Goal: Transaction & Acquisition: Purchase product/service

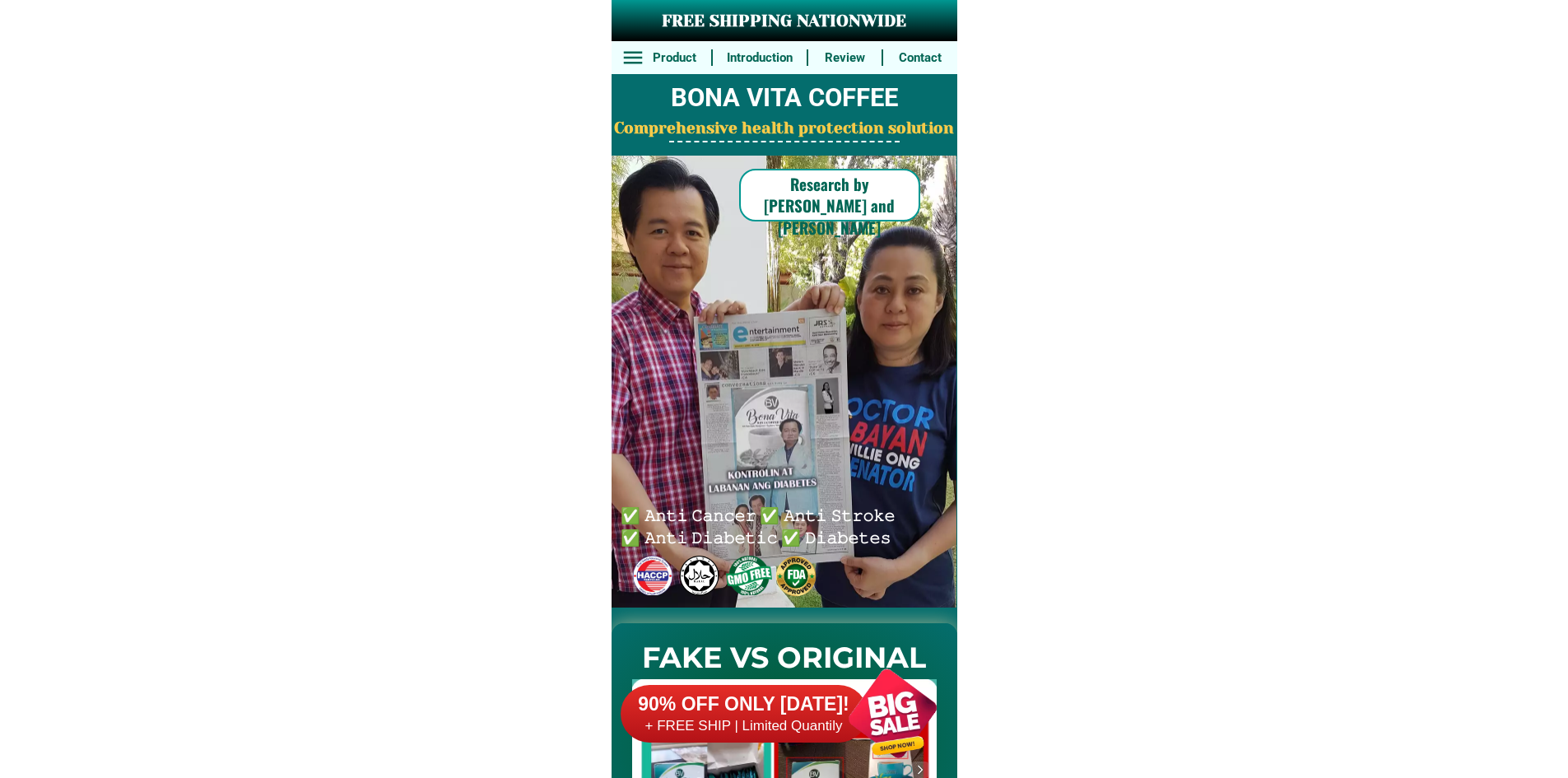
click at [805, 691] on div at bounding box center [744, 713] width 247 height 58
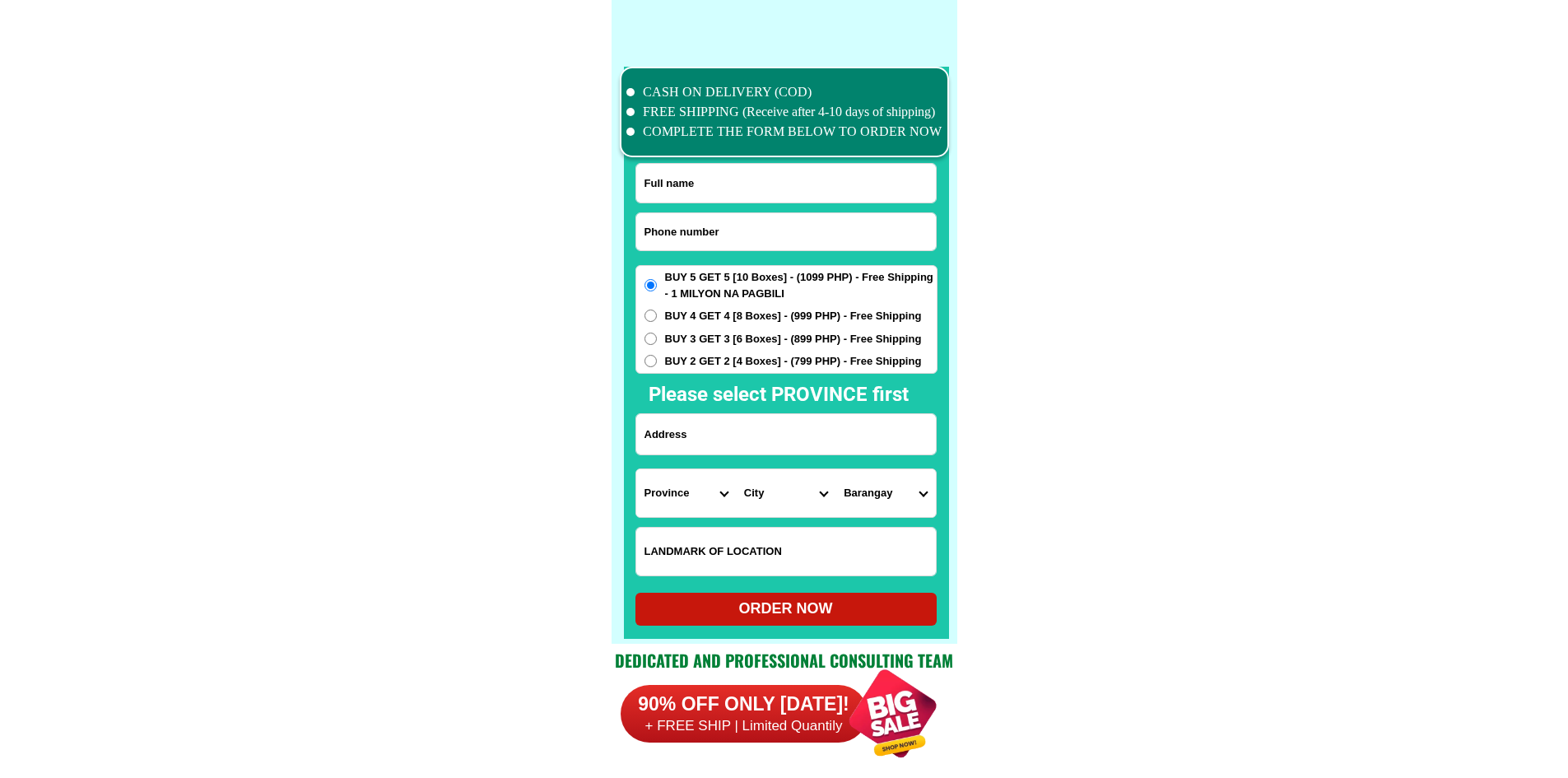
scroll to position [12801, 0]
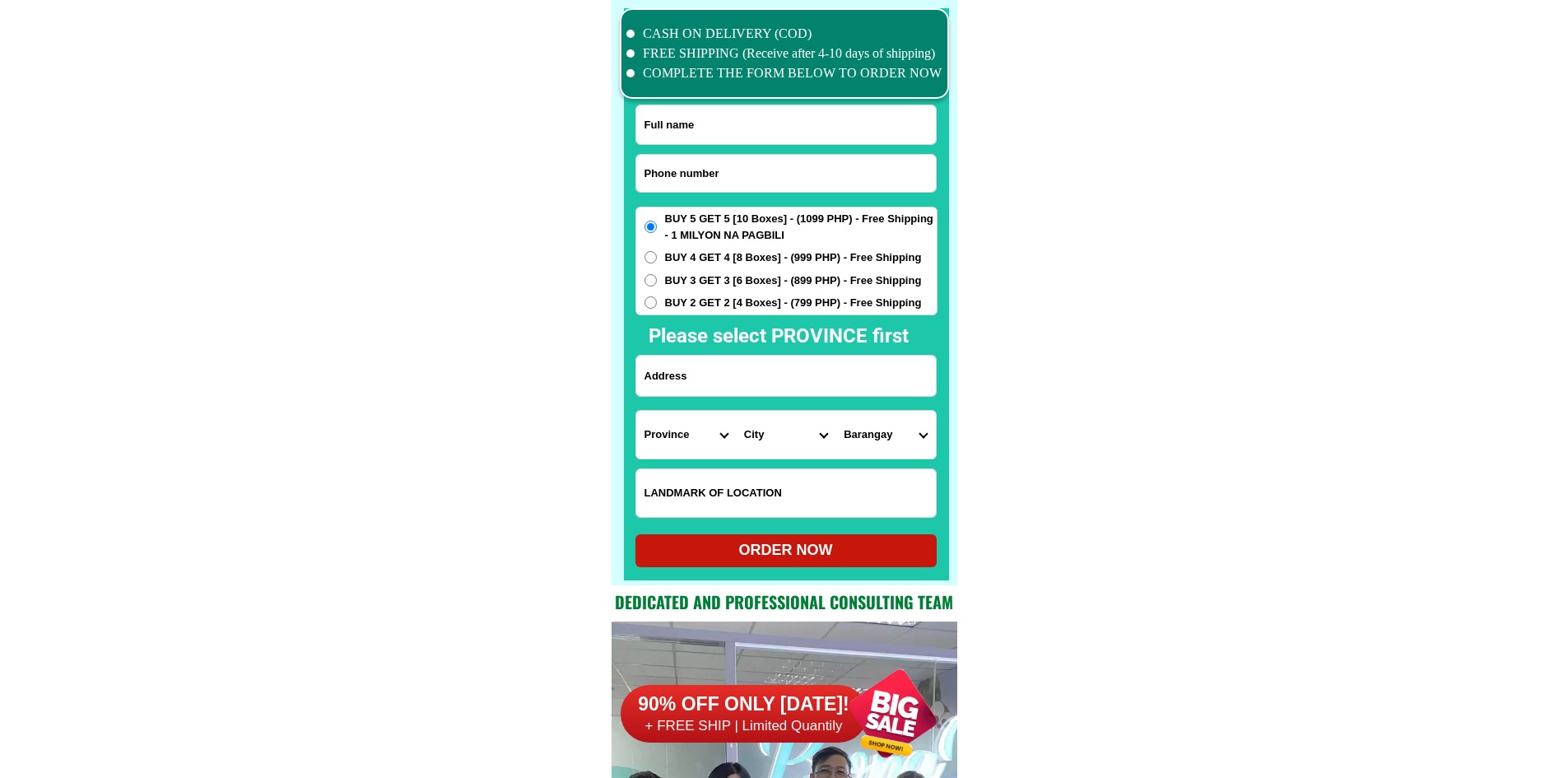
click at [725, 175] on input "Input phone_number" at bounding box center [786, 173] width 299 height 37
paste input "09227909434"
type input "09227909434"
click at [750, 99] on div at bounding box center [787, 294] width 325 height 572
click at [745, 124] on input "Input full_name" at bounding box center [786, 125] width 299 height 39
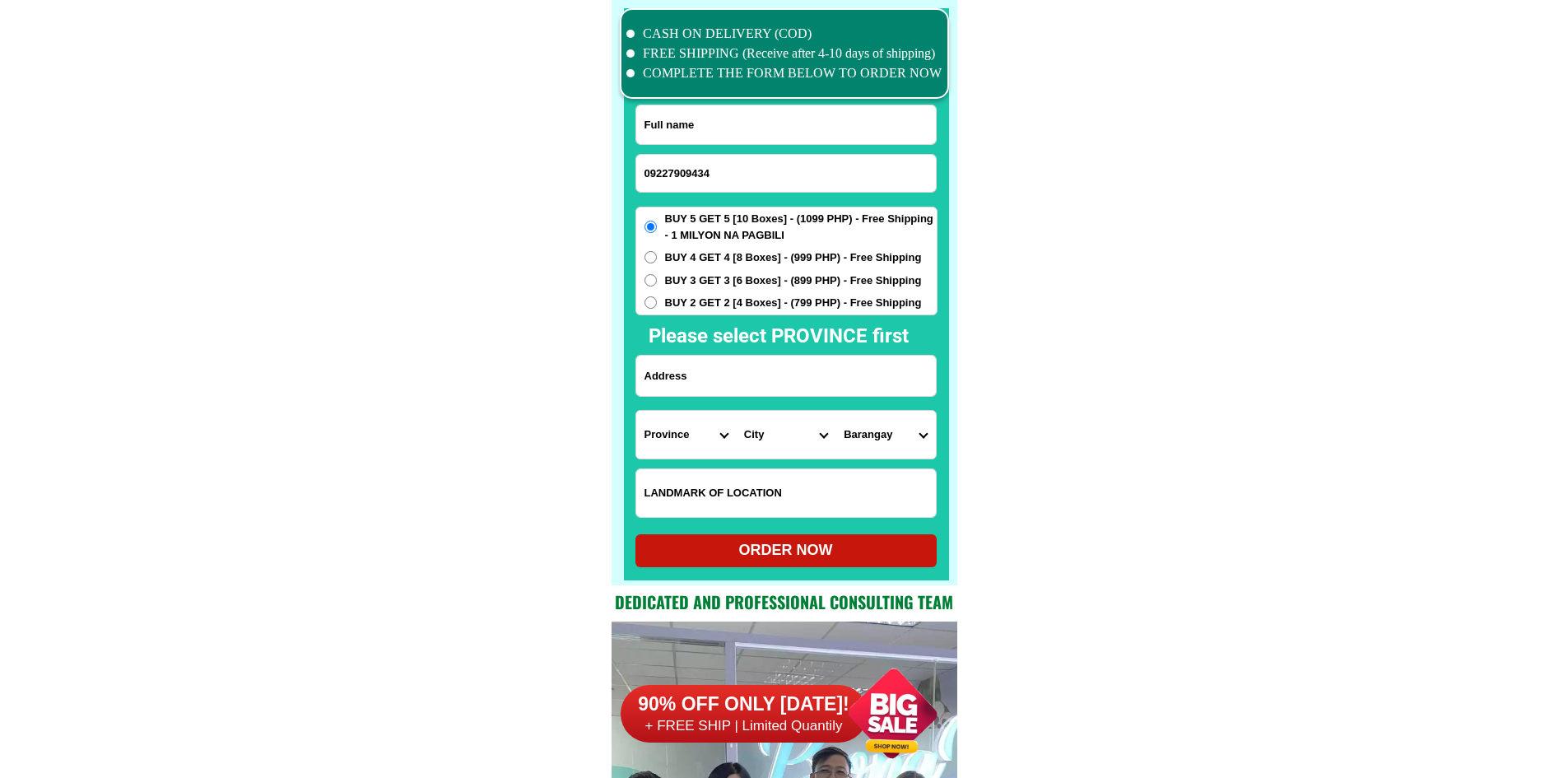
paste input "[PERSON_NAME]"
type input "[PERSON_NAME]"
click at [802, 376] on input "Input address" at bounding box center [786, 376] width 299 height 40
paste input "Basak Mandaue City Cebu Aliance of Two Hearts Purok Bombel"
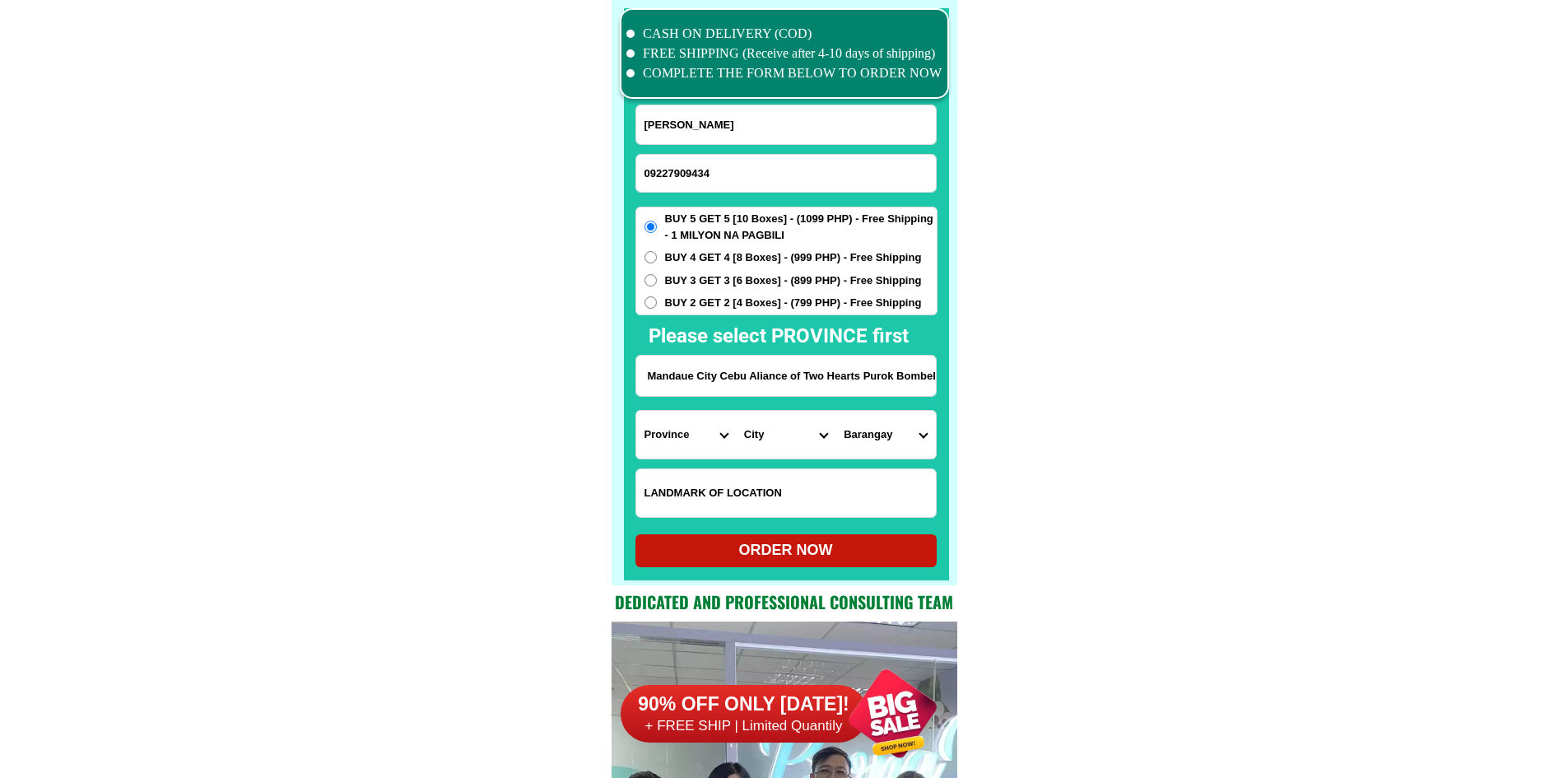
type input "Basak Mandaue City Cebu Aliance of Two Hearts Purok Bombel"
drag, startPoint x: 1097, startPoint y: 396, endPoint x: 1029, endPoint y: 415, distance: 70.6
click at [661, 428] on select "Province [GEOGRAPHIC_DATA] [GEOGRAPHIC_DATA][PERSON_NAME][GEOGRAPHIC_DATA][GEOG…" at bounding box center [686, 435] width 99 height 48
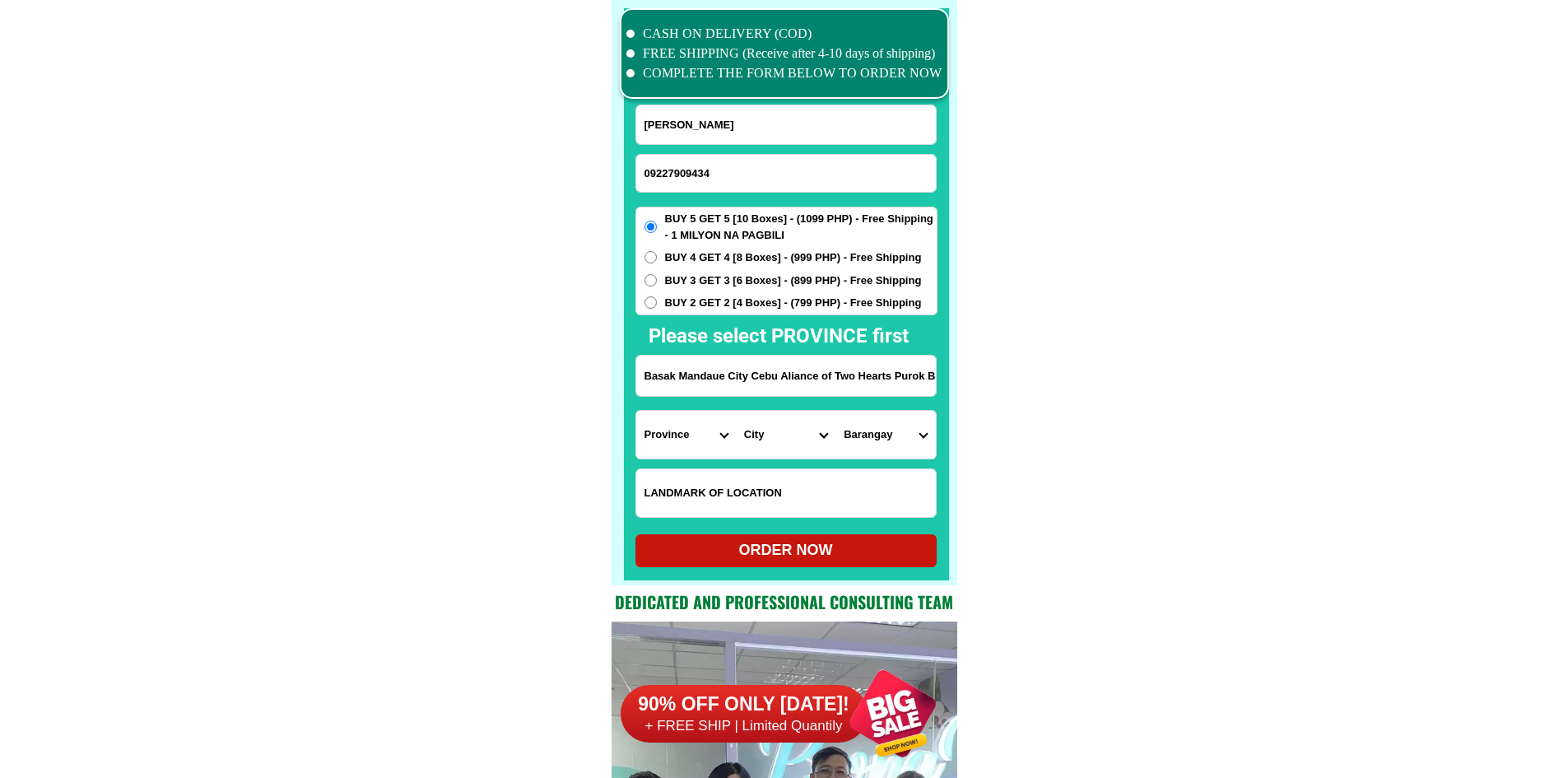
select select "63_8"
click at [808, 446] on select "City Alcoy Aloguinsan Argao Asturias Badian Balamban Bantayan Barili Bogo-city …" at bounding box center [786, 435] width 99 height 48
select select "63_83413"
click at [736, 411] on select "City Alcoy Aloguinsan Argao Asturias Badian Balamban Bantayan Barili Bogo-city …" at bounding box center [786, 435] width 99 height 48
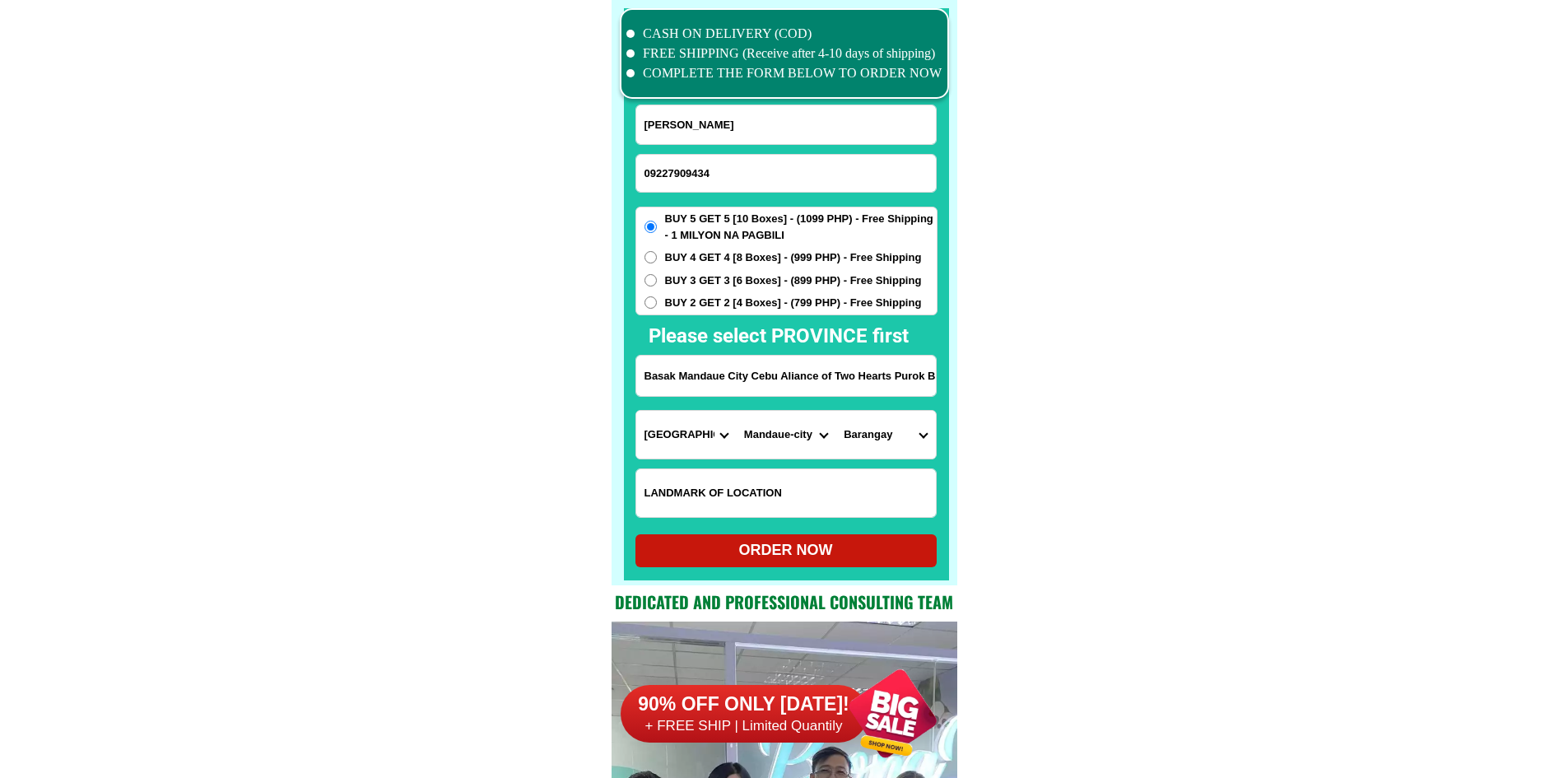
click at [877, 446] on select "Barangay Alang-alang Bakilid Banilad Basak Cabancalan Cambaro Canduman Casili C…" at bounding box center [885, 435] width 99 height 48
select select "63_834131781"
click at [745, 305] on span "BUY 2 GET 2 [4 Boxes] - (799 PHP) - Free Shipping" at bounding box center [793, 303] width 257 height 17
click at [657, 305] on input "BUY 2 GET 2 [4 Boxes] - (799 PHP) - Free Shipping" at bounding box center [651, 303] width 12 height 12
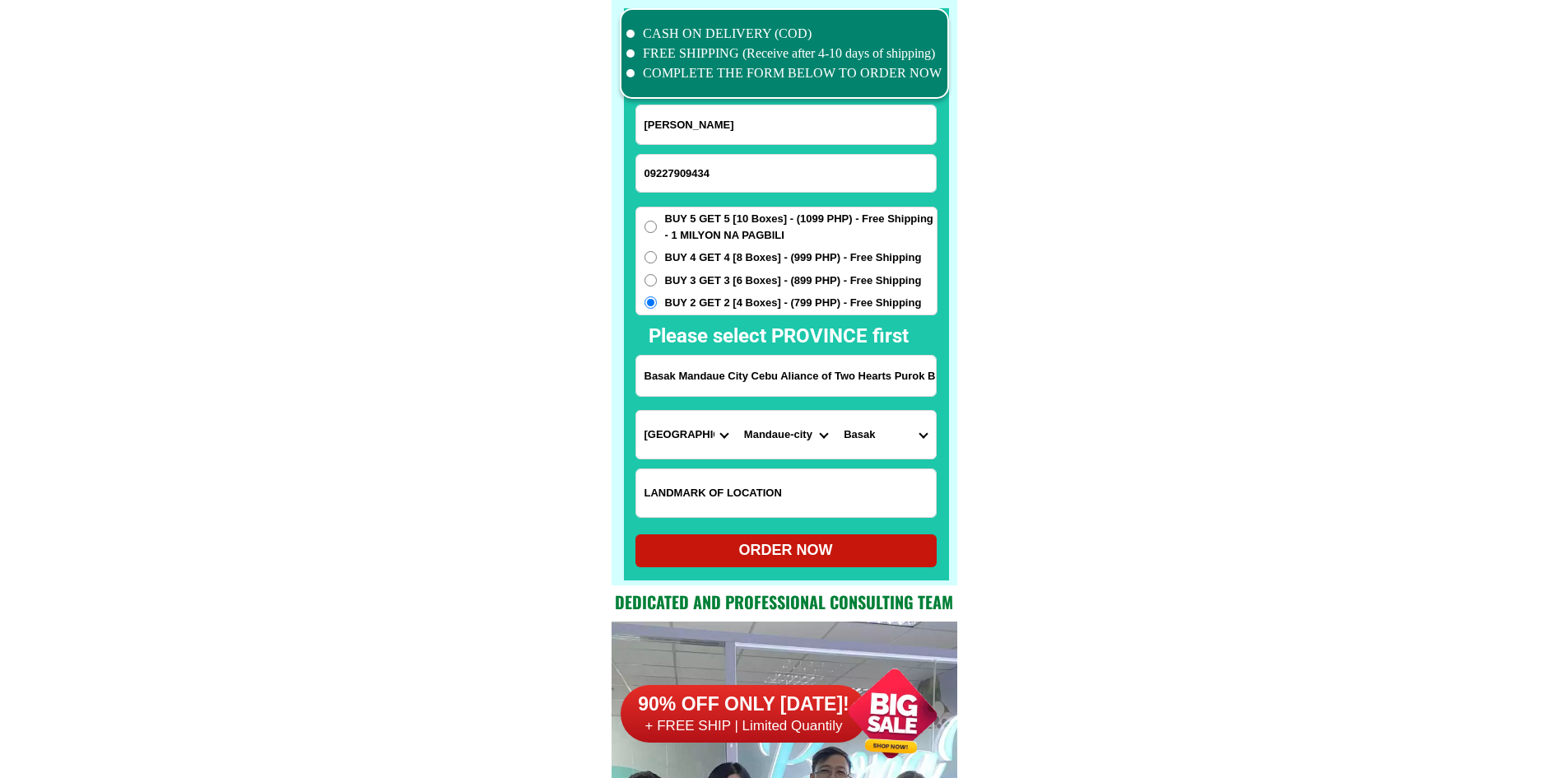
click at [832, 544] on div "ORDER NOW" at bounding box center [786, 550] width 301 height 22
radio input "true"
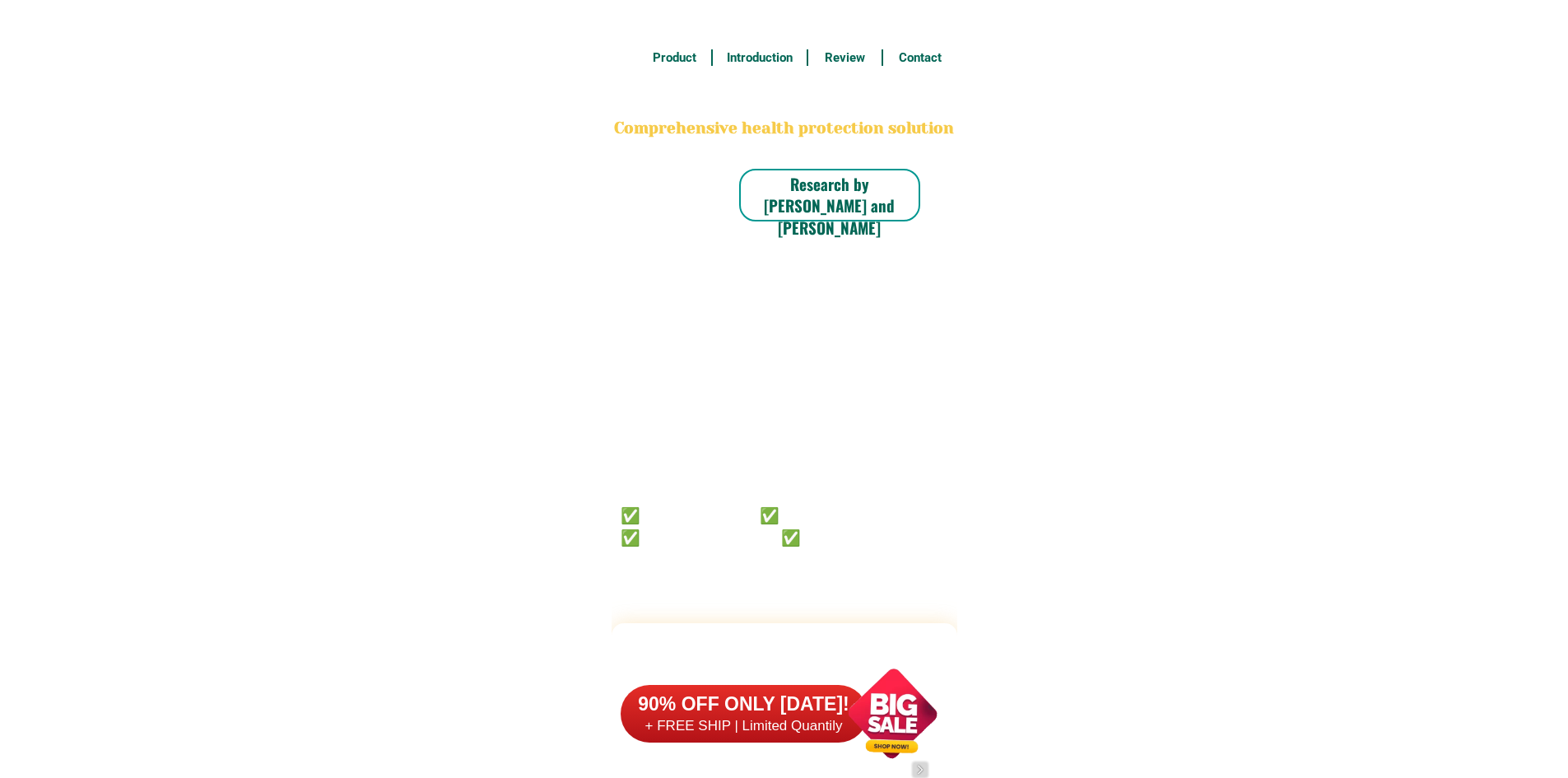
scroll to position [12801, 0]
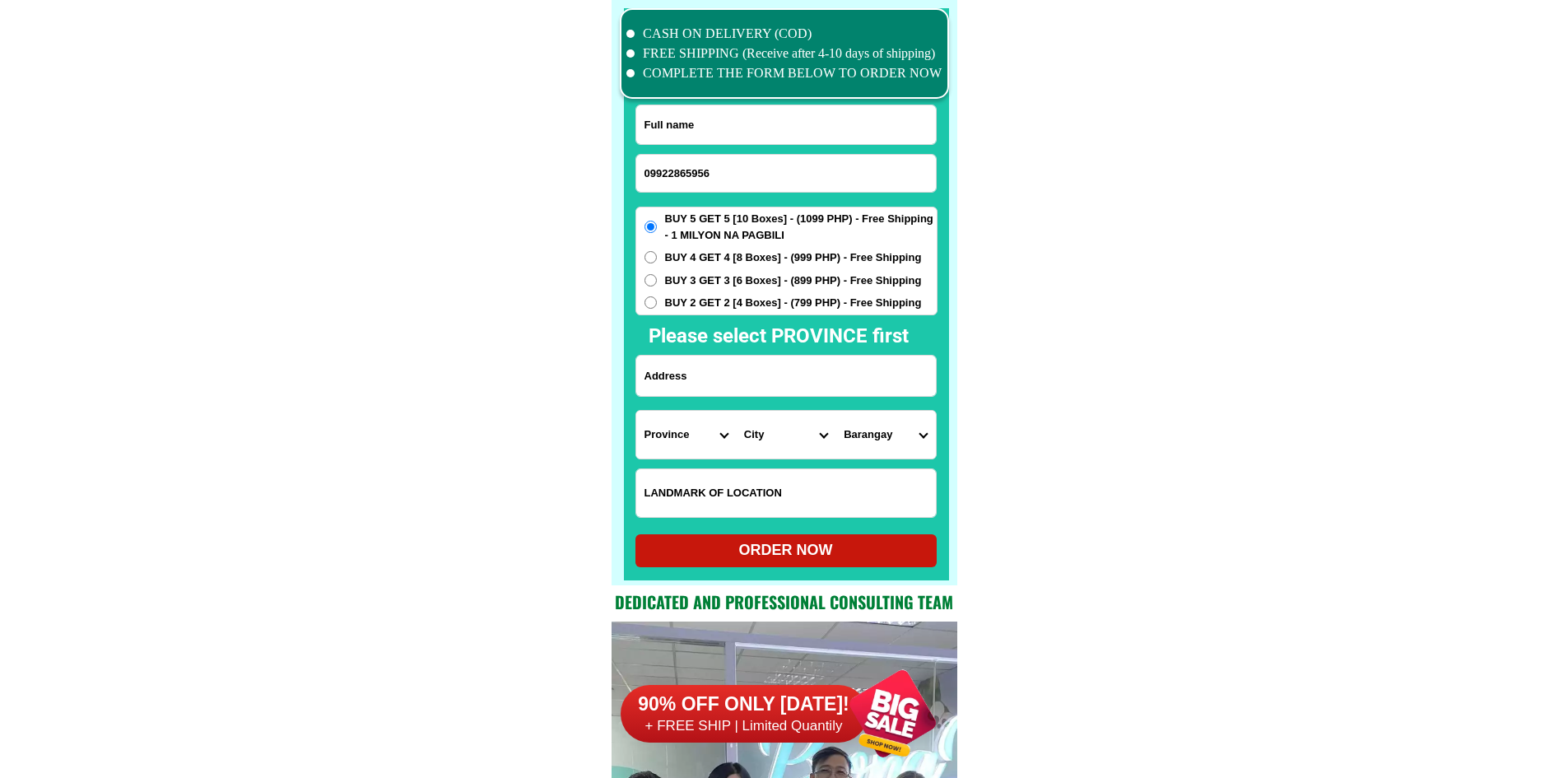
type input "09922865956"
drag, startPoint x: 735, startPoint y: 153, endPoint x: 746, endPoint y: 110, distance: 44.4
click at [735, 148] on form "09922865956 ORDER NOW Province Abra Agusan-del-norte Agusan-del-sur Aklan Albay…" at bounding box center [787, 336] width 302 height 463
click at [747, 109] on input "Input full_name" at bounding box center [786, 125] width 299 height 39
paste input "Bheng Buensuceso"
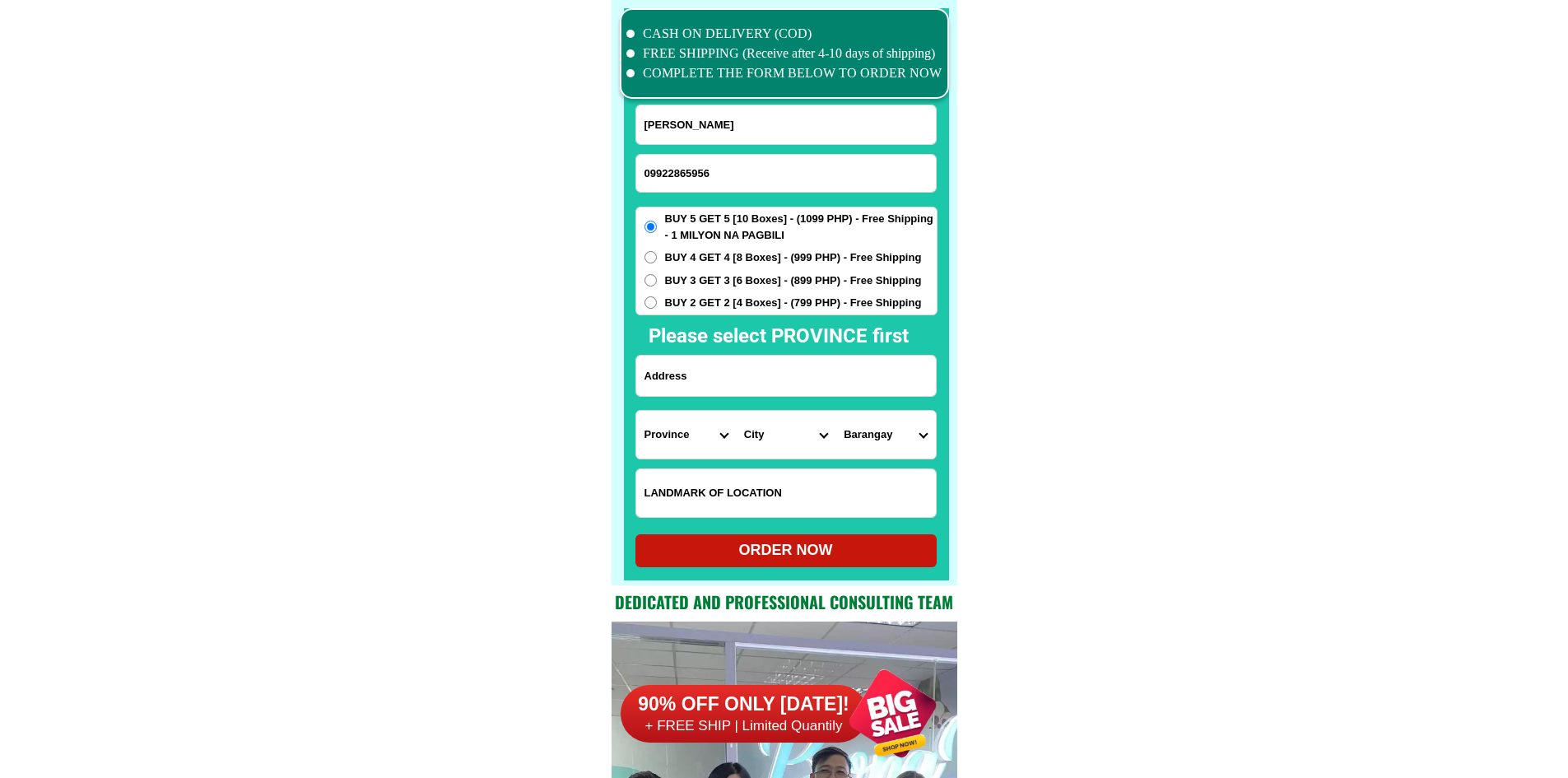
type input "Bheng Buensuceso"
click at [741, 365] on input "Input address" at bounding box center [786, 376] width 299 height 40
paste input "Gutad florida blanca pampanga Gutad bana purok7"
type input "Gutad florida blanca pampanga Gutad bana purok7"
click at [675, 437] on select "Province [GEOGRAPHIC_DATA] [GEOGRAPHIC_DATA][PERSON_NAME][GEOGRAPHIC_DATA][GEOG…" at bounding box center [686, 435] width 99 height 48
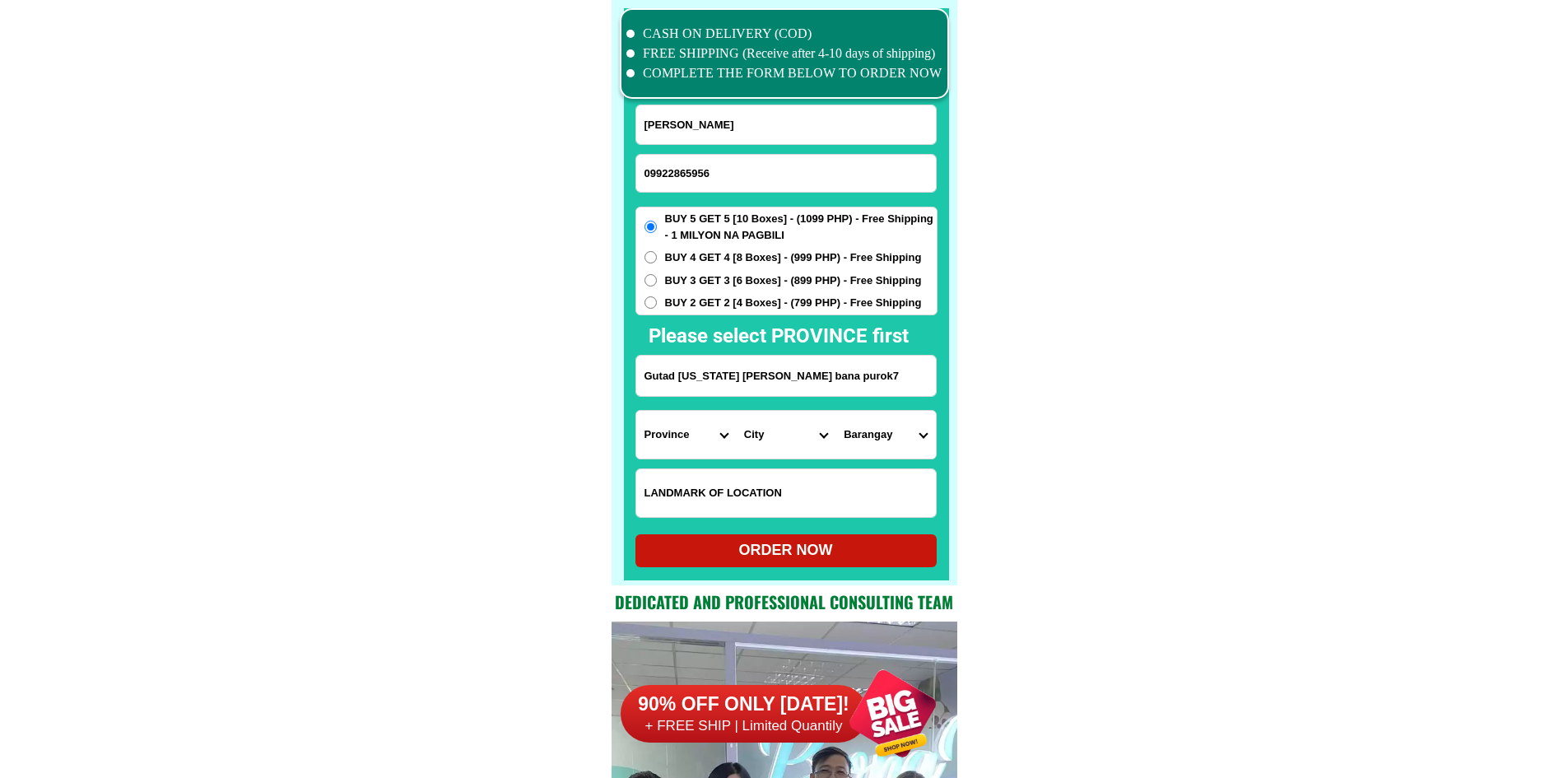
select select "63_779"
drag, startPoint x: 1214, startPoint y: 426, endPoint x: 908, endPoint y: 451, distance: 307.0
click at [756, 441] on select "City Angeles-city Apalit Arayat Bacolor Candaba Floridablanca Guagua Lubao Maba…" at bounding box center [786, 435] width 99 height 48
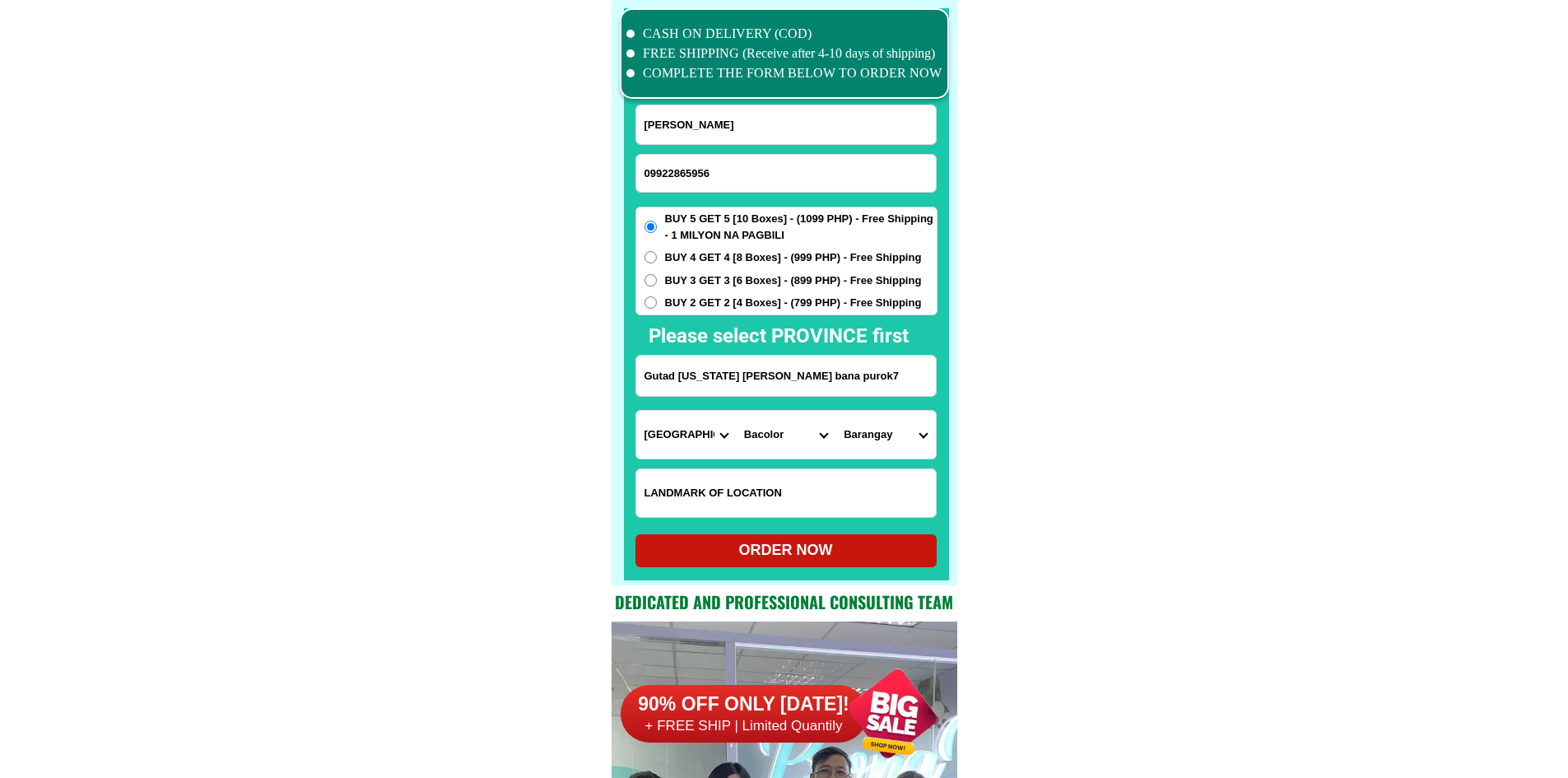
click at [789, 441] on select "City Angeles-city Apalit Arayat Bacolor Candaba Floridablanca Guagua Lubao Maba…" at bounding box center [786, 435] width 99 height 48
select select "63_7793725"
drag, startPoint x: 1082, startPoint y: 486, endPoint x: 1068, endPoint y: 486, distance: 14.0
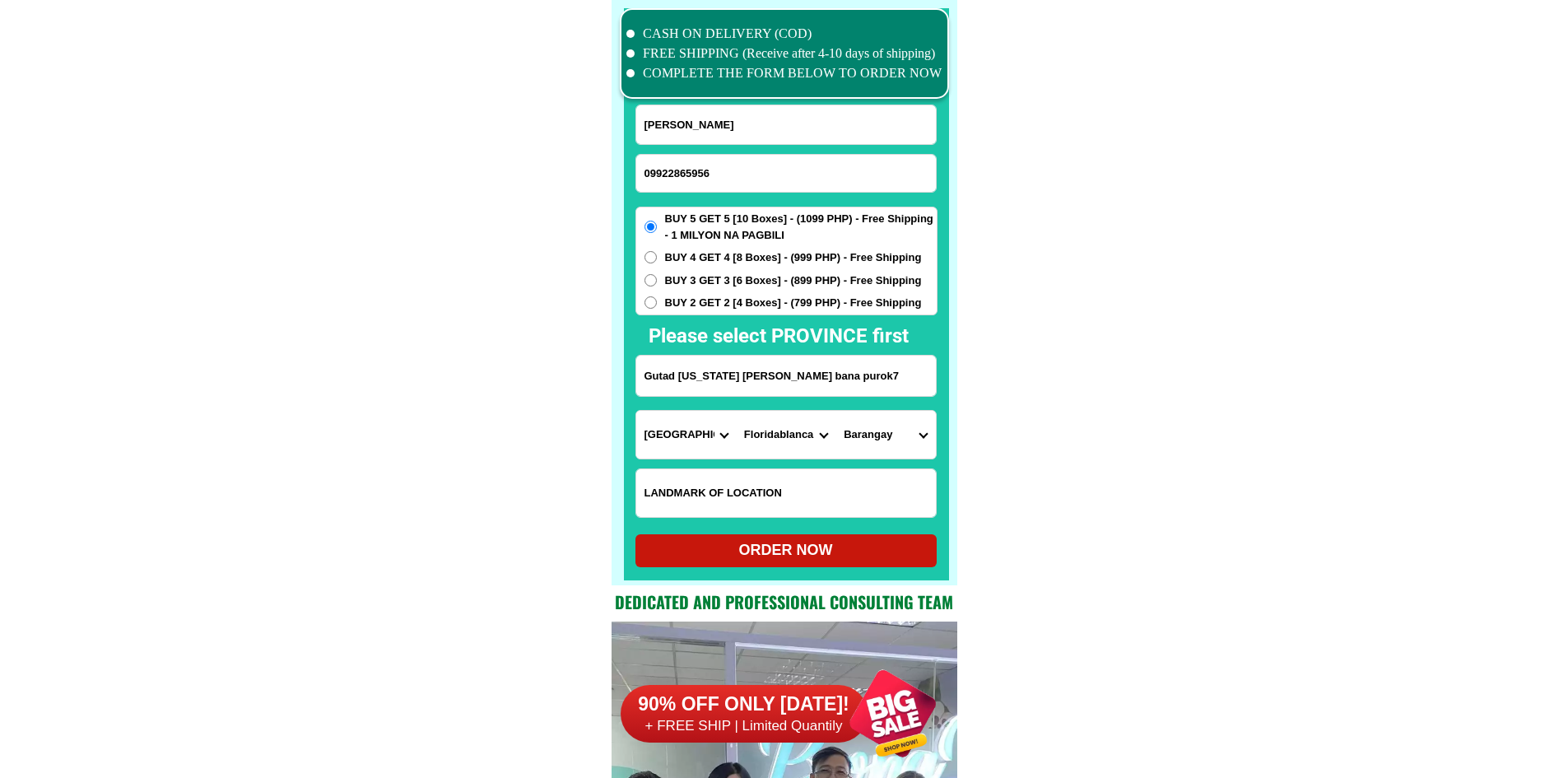
click at [852, 430] on select "Barangay Anon Apalit Basa air base Benedicto Bodega Cabangcalan Calantas Carmen…" at bounding box center [885, 435] width 99 height 48
select select "63_779372549524"
drag, startPoint x: 1113, startPoint y: 472, endPoint x: 1067, endPoint y: 484, distance: 47.5
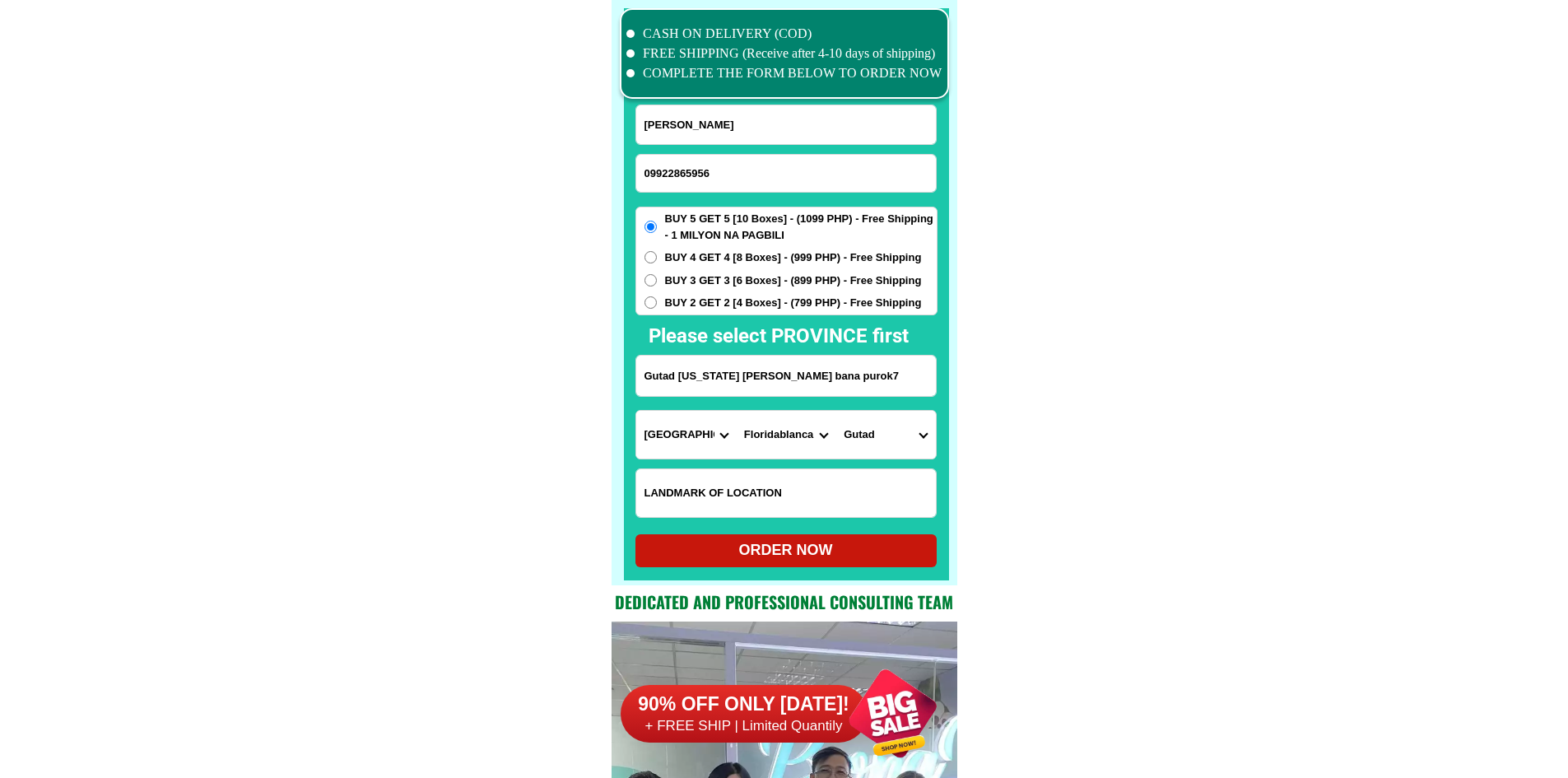
click at [864, 544] on div "ORDER NOW" at bounding box center [786, 550] width 301 height 22
radio input "true"
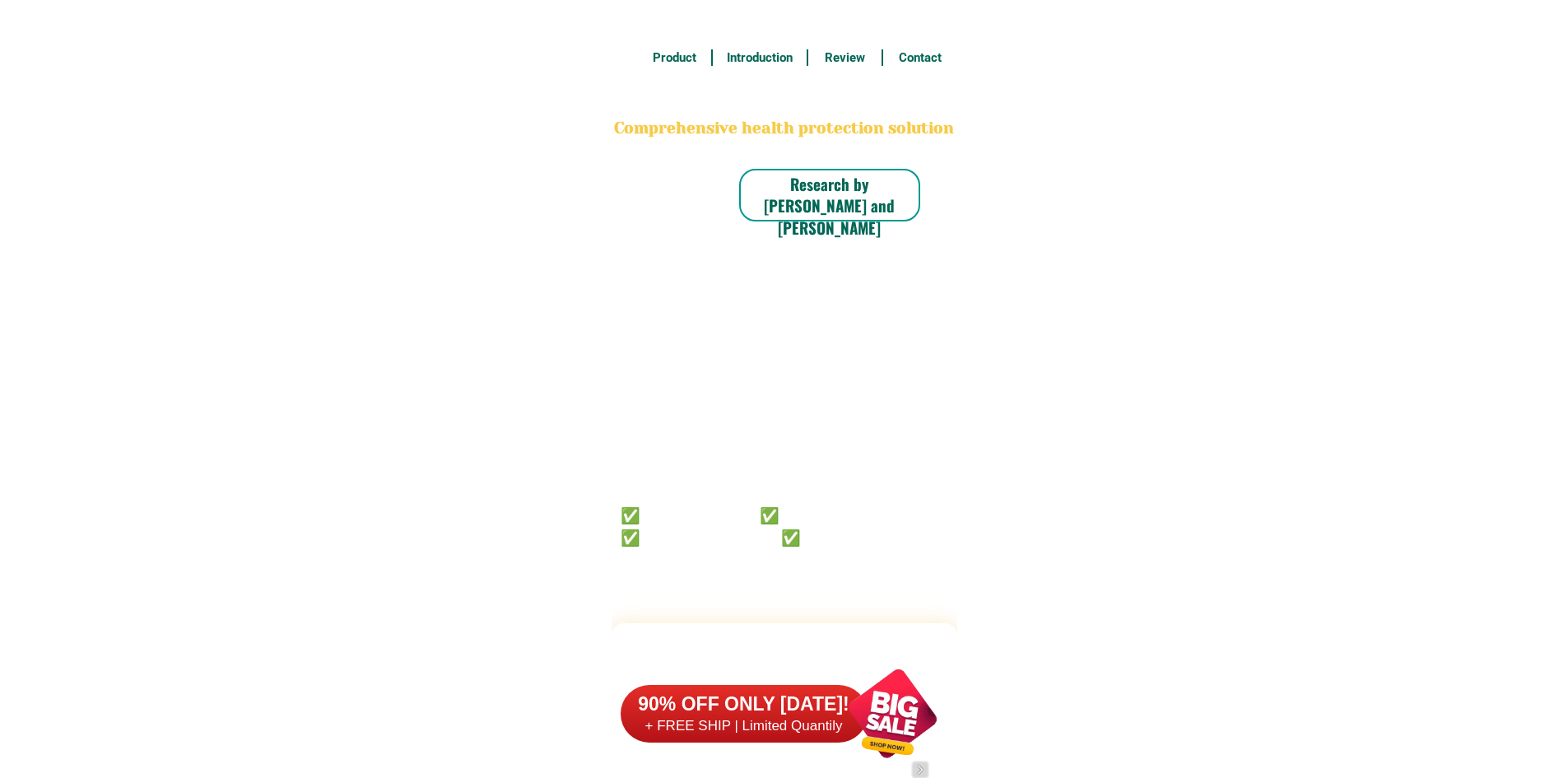
scroll to position [12801, 0]
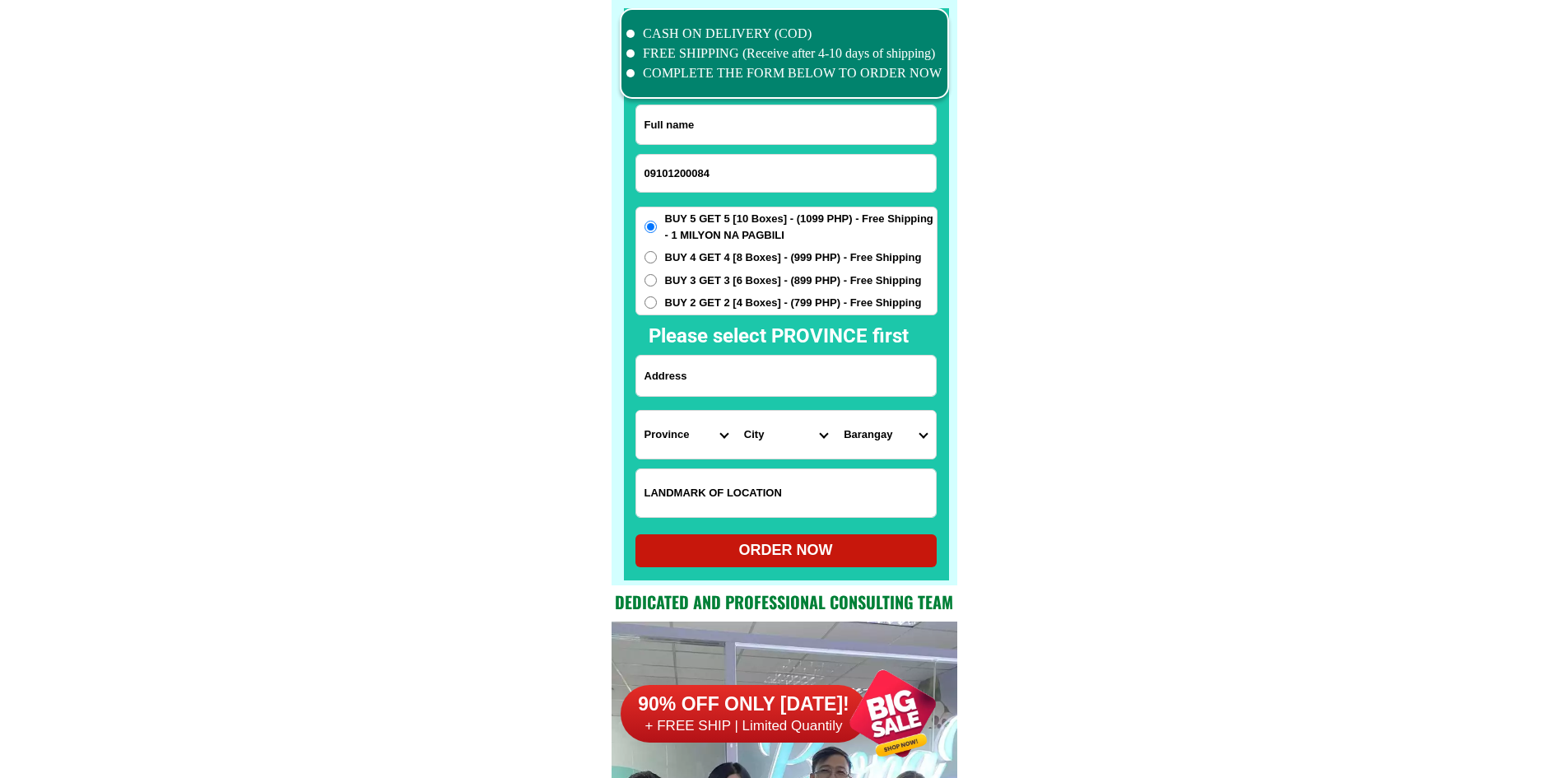
type input "09101200084"
drag, startPoint x: 661, startPoint y: 125, endPoint x: 677, endPoint y: 19, distance: 107.2
click at [661, 125] on input "Input full_name" at bounding box center [786, 125] width 299 height 39
paste input "Marilyn Esquillo"
type input "Marilyn Esquillo"
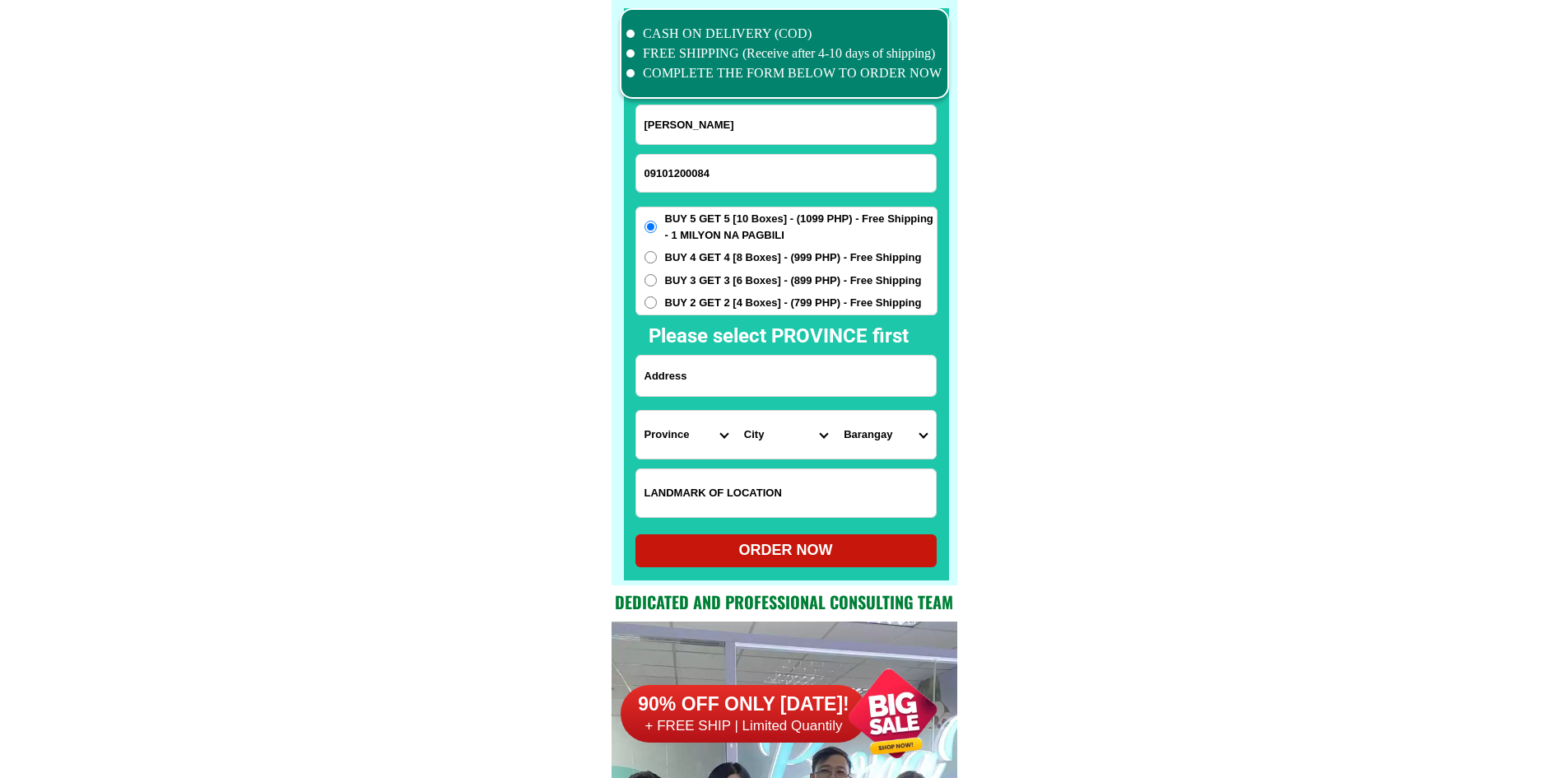
click at [759, 368] on input "Input address" at bounding box center [786, 376] width 299 height 40
paste input "Gen. Lucban st Brgy. Sta Clara, Bobon Northern Samar"
type input "Gen. Lucban st Brgy. Sta Clara, Bobon Northern Samar"
click at [722, 501] on input "Input LANDMARKOFLOCATION" at bounding box center [786, 493] width 299 height 48
paste input "Near Edie's tailoring"
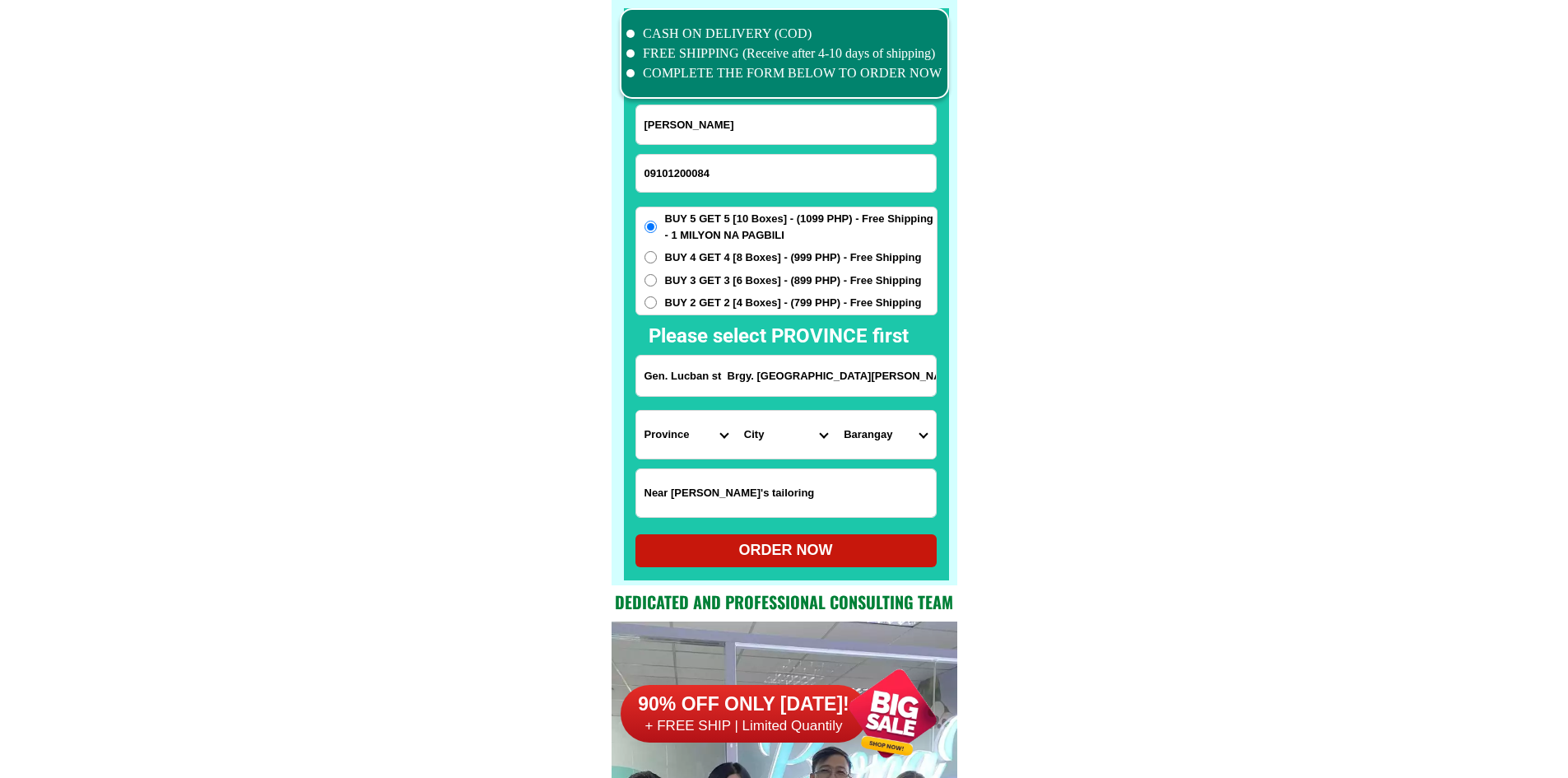
type input "Near Edie's tailoring"
click at [717, 451] on select "Province [GEOGRAPHIC_DATA] [GEOGRAPHIC_DATA][PERSON_NAME][GEOGRAPHIC_DATA][GEOG…" at bounding box center [686, 435] width 99 height 48
select select "63_575"
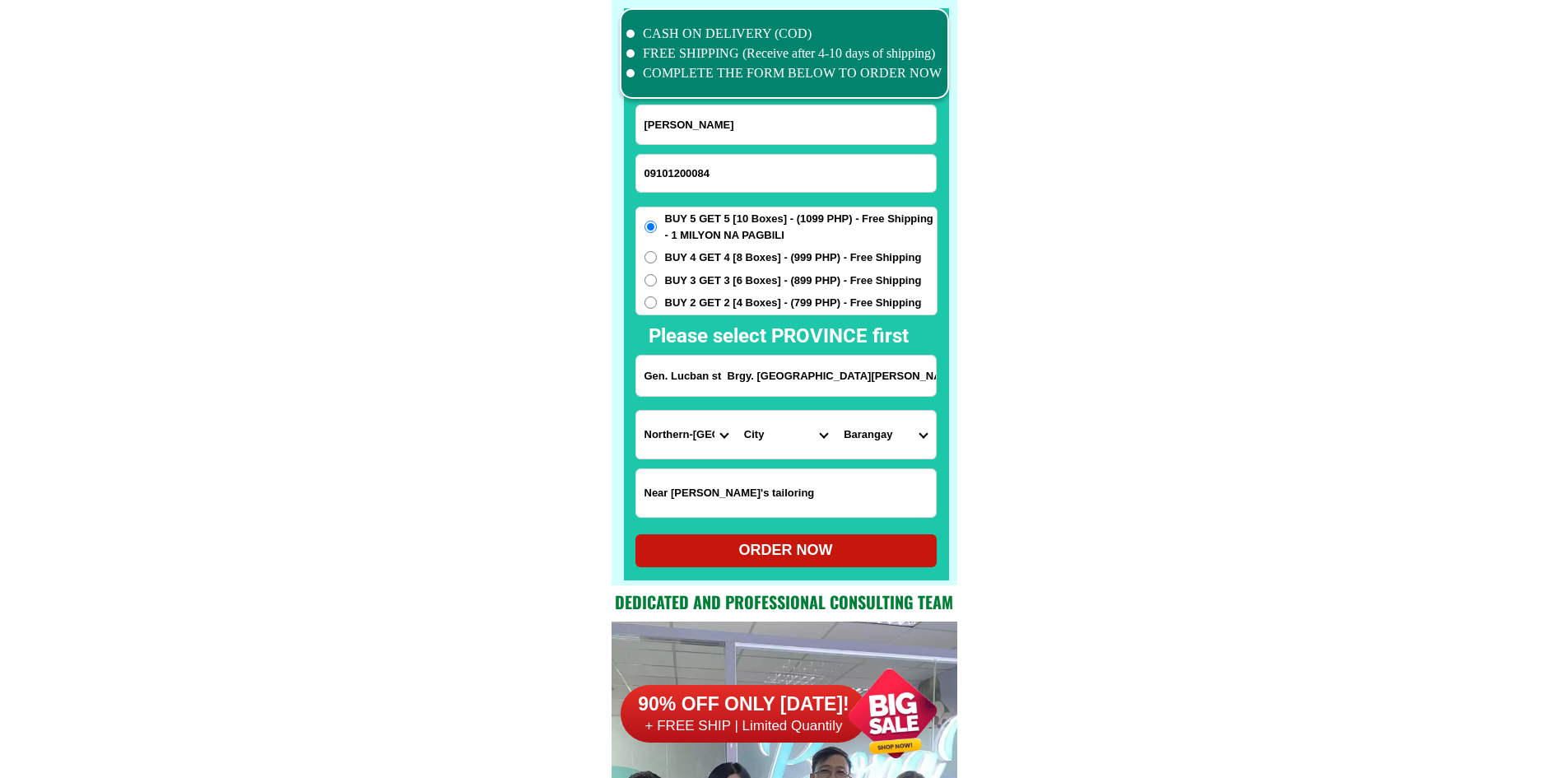
click at [799, 438] on select "City Allen Biri Bobon Capul Catubig Gamay Laoang Lapinig Las-navas Lavezares Lo…" at bounding box center [786, 435] width 99 height 48
select select "63_5757702"
click at [896, 434] on select "Barangay Acerida Arellano Balat-balud Calantiao (pangobi-an) Dancalan E. duran …" at bounding box center [885, 435] width 99 height 48
select select "63_57577028496"
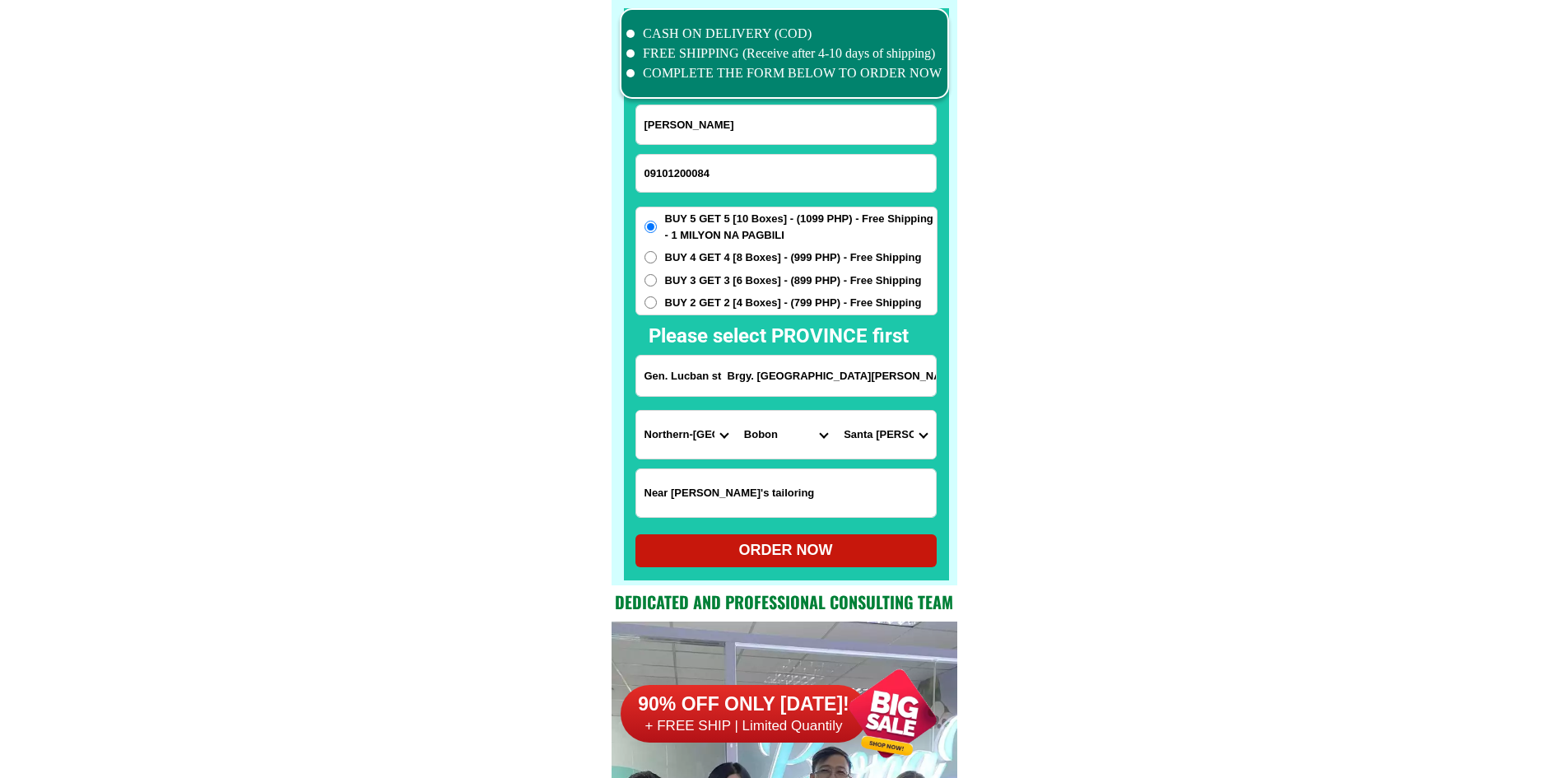
click at [835, 411] on select "Barangay Acerida Arellano Balat-balud Calantiao (pangobi-an) Dancalan E. duran …" at bounding box center [885, 435] width 99 height 48
click at [878, 556] on div "ORDER NOW" at bounding box center [786, 550] width 301 height 22
radio input "true"
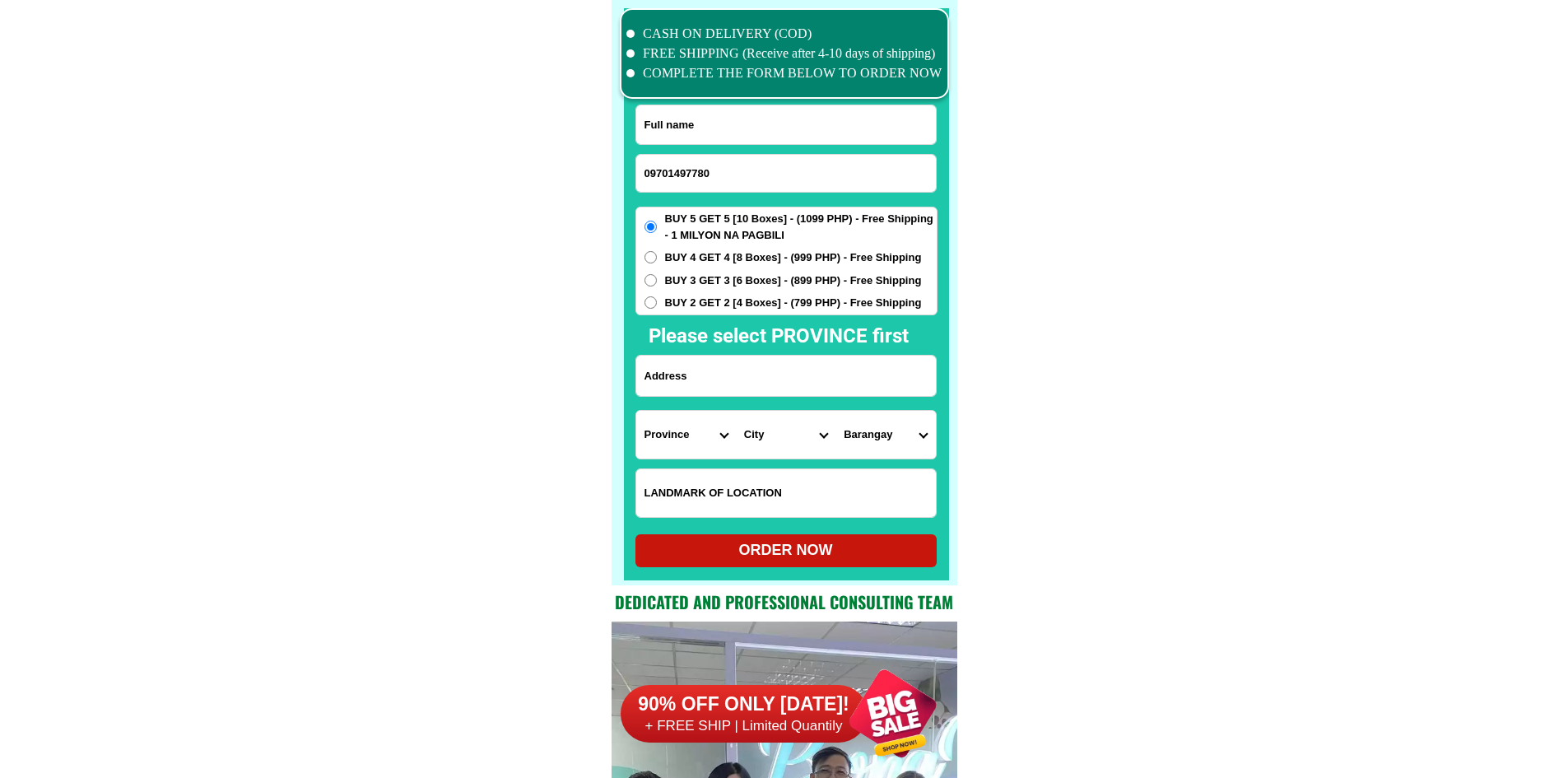
scroll to position [12801, 0]
drag, startPoint x: 731, startPoint y: 130, endPoint x: 724, endPoint y: 12, distance: 118.2
click at [731, 130] on input "Input full_name" at bounding box center [786, 125] width 299 height 39
paste input "carlos olandria salao"
type input "carlos olandria salao"
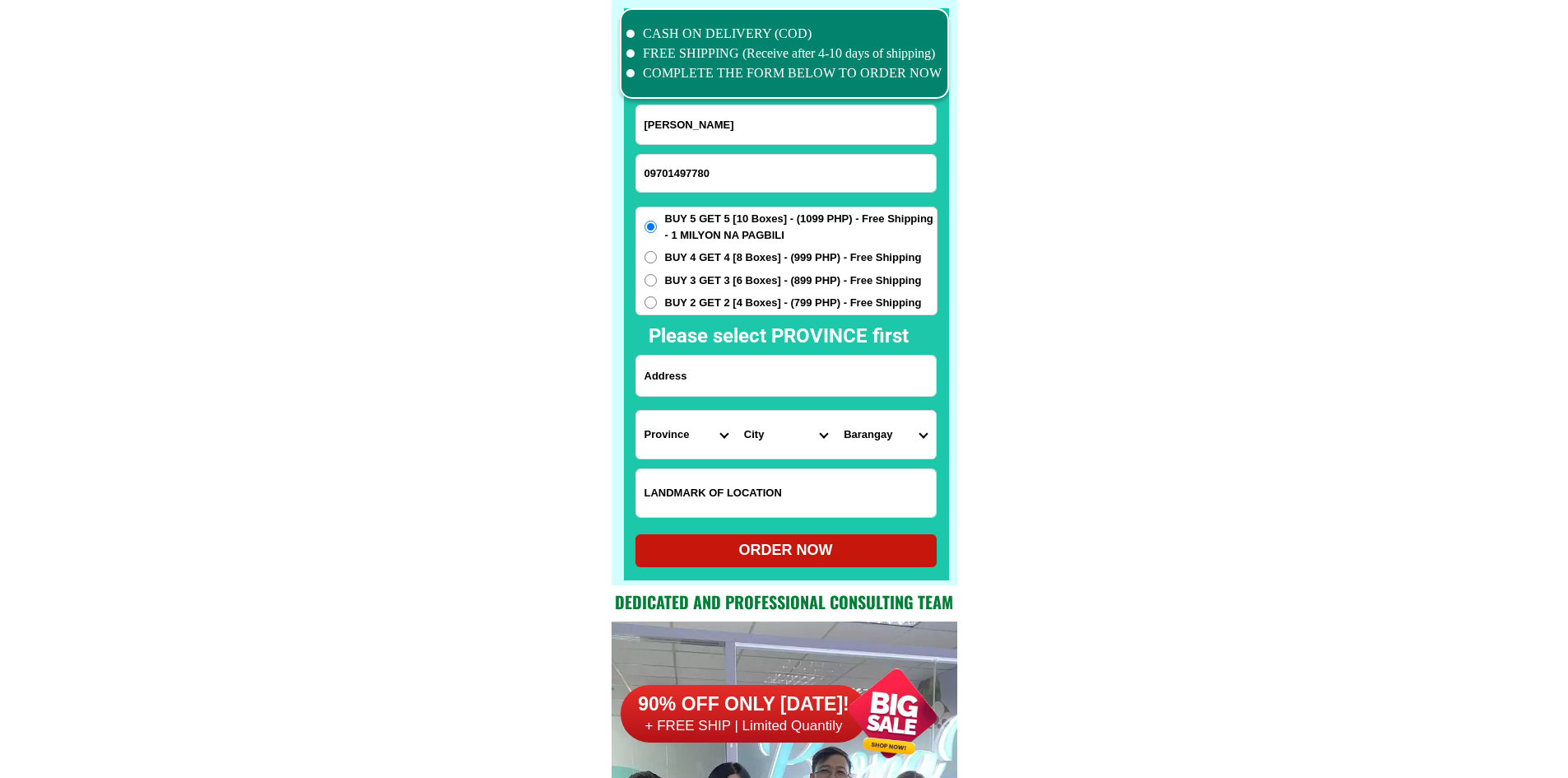
click at [795, 377] on input "Input address" at bounding box center [786, 376] width 299 height 40
paste input "purok 6 pob 2 mabini bohol landmark: kaporsing"
type input "purok 6 pob 2 mabini bohol landmark: kaporsing"
click at [691, 438] on select "Province [GEOGRAPHIC_DATA] [GEOGRAPHIC_DATA][PERSON_NAME][GEOGRAPHIC_DATA][GEOG…" at bounding box center [686, 435] width 99 height 48
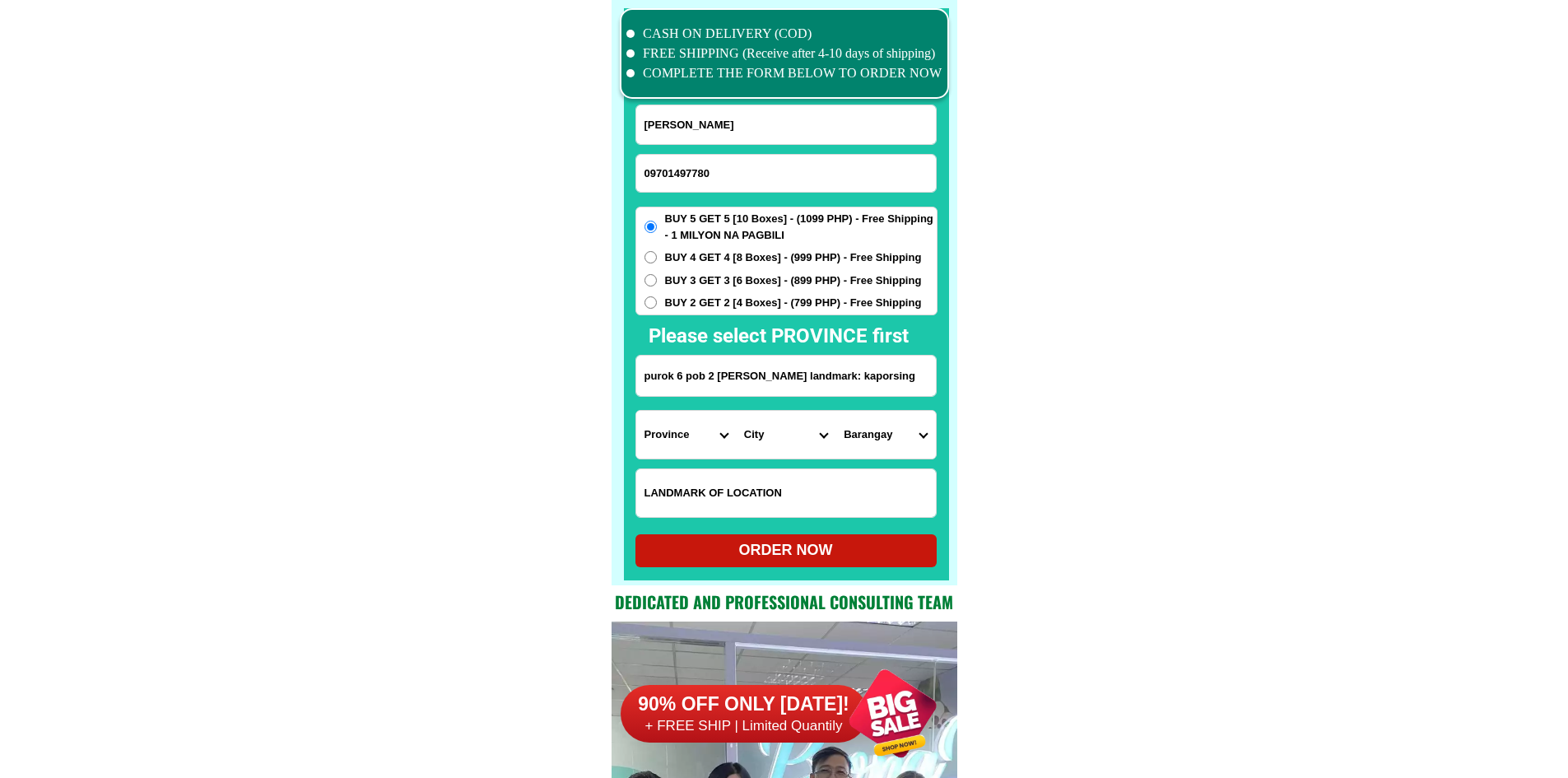
select select "63_137"
click at [782, 431] on select "City Alburquerque Antequera Baclayon Balilihan Bien-unido Bilar Bohol-alicia Bo…" at bounding box center [786, 435] width 99 height 48
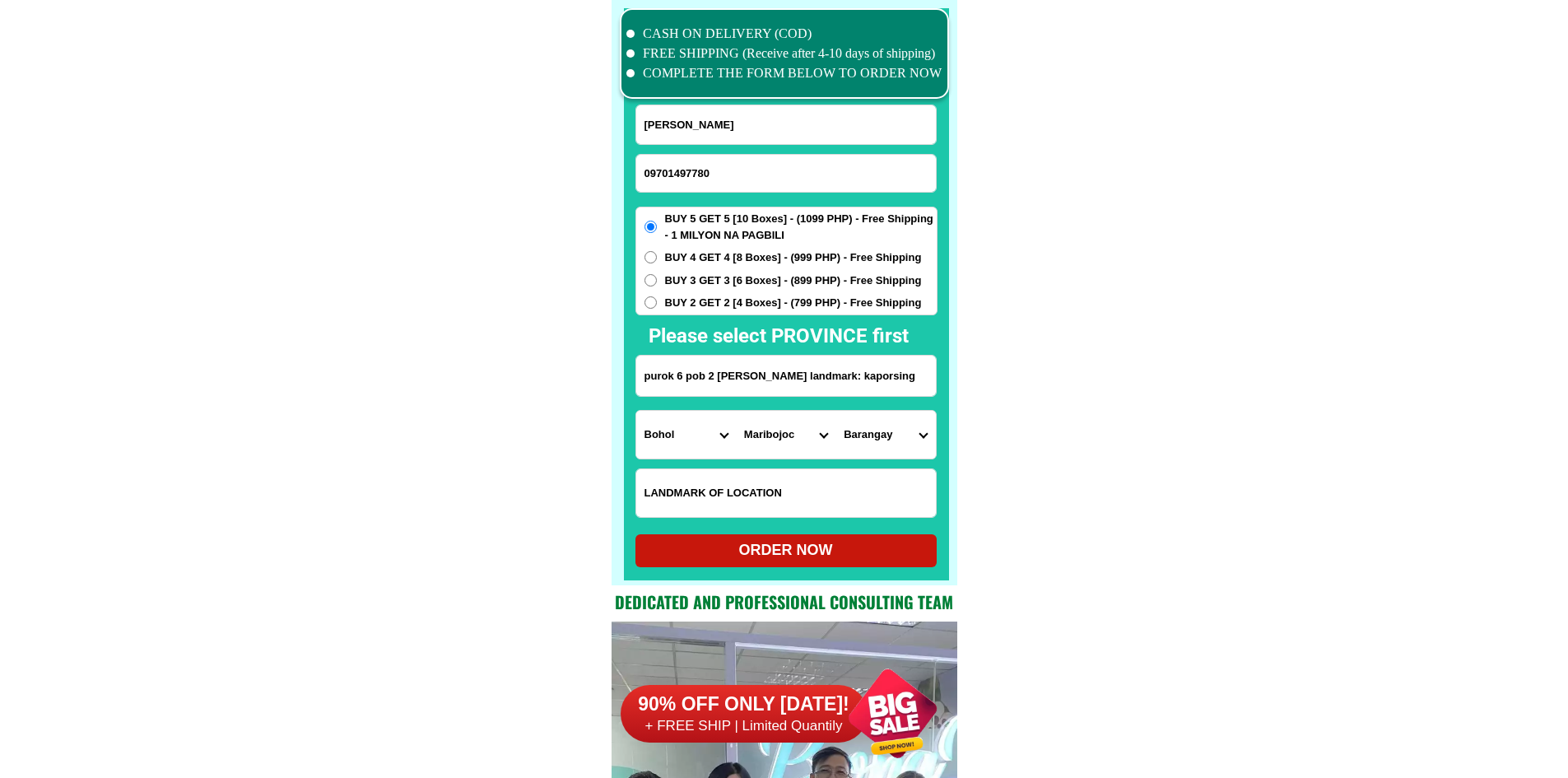
select select "63_137346"
drag, startPoint x: 1073, startPoint y: 441, endPoint x: 1044, endPoint y: 442, distance: 29.0
click at [895, 448] on select "Barangay Abaca Abad santos Aguipo Baybayon Bulawan Cabidian Cawayanan Concepcio…" at bounding box center [885, 435] width 99 height 48
select select "63_1373463733"
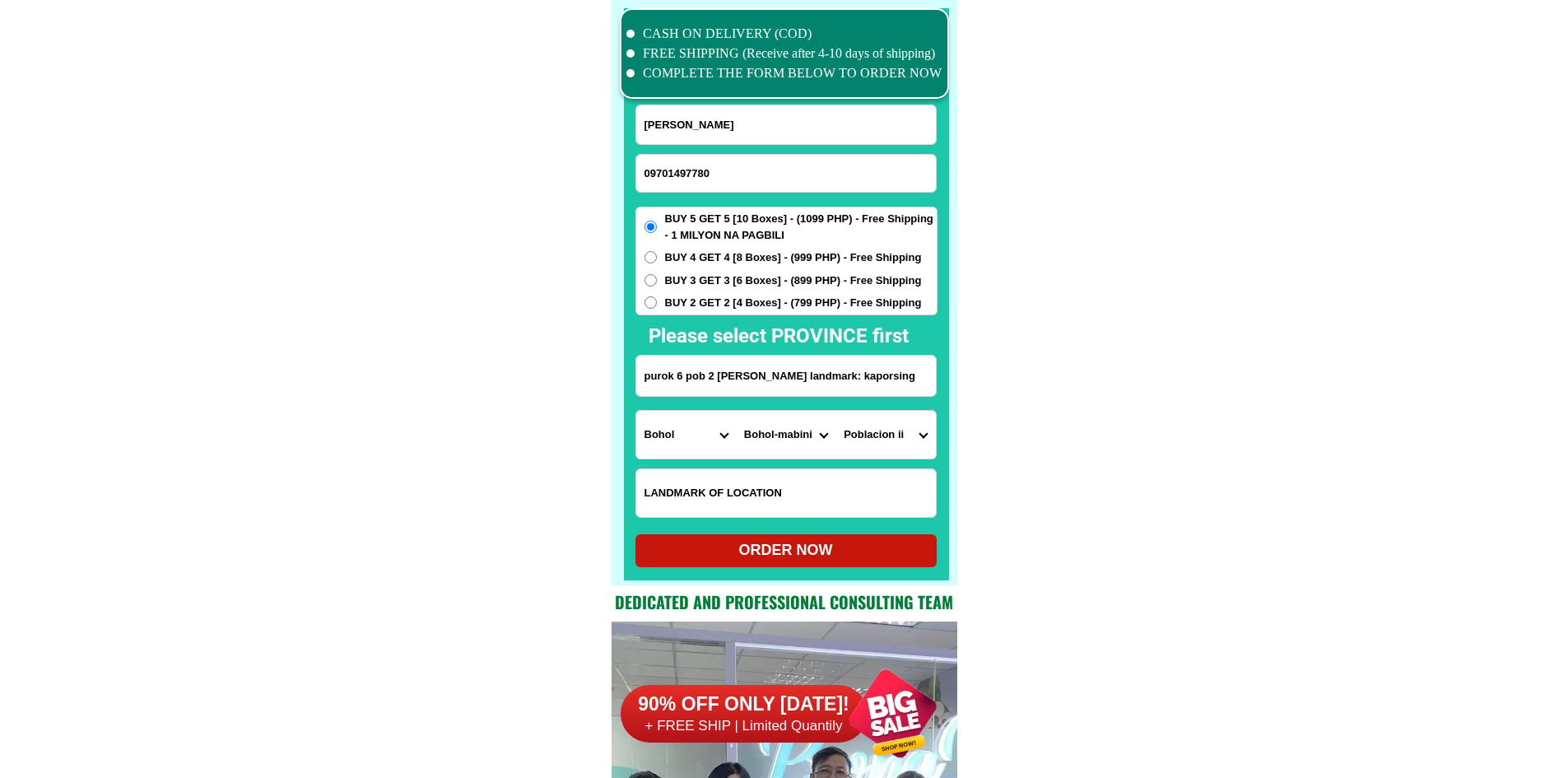
drag, startPoint x: 1091, startPoint y: 457, endPoint x: 1063, endPoint y: 469, distance: 30.5
click at [883, 535] on form "carlos olandria salao 09701497780 ORDER NOW purok 6 pob 2 mabini bohol landmark…" at bounding box center [787, 336] width 302 height 463
click at [884, 543] on div "ORDER NOW" at bounding box center [786, 550] width 301 height 22
type input "carlos olandria salao"
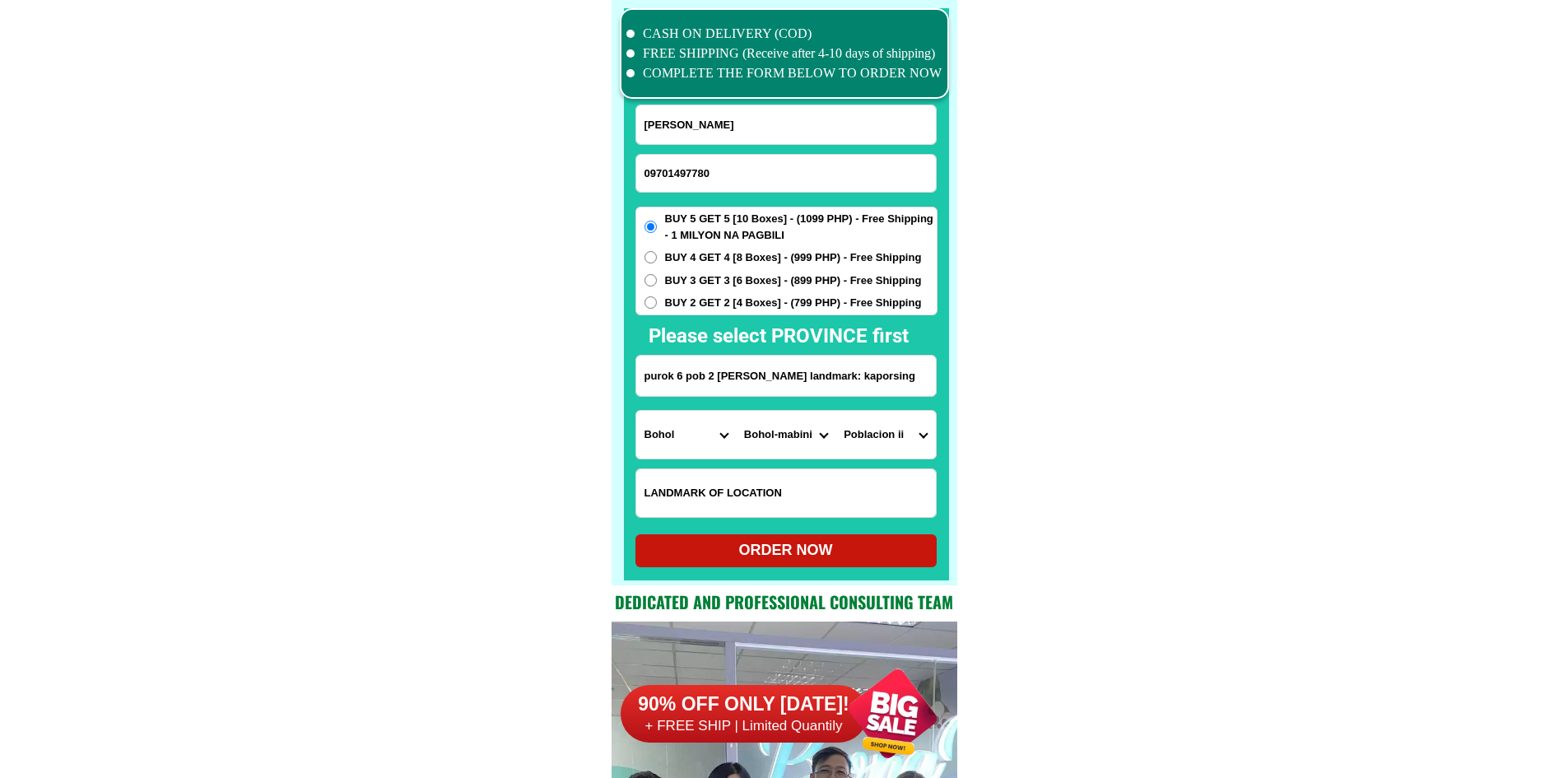
radio input "true"
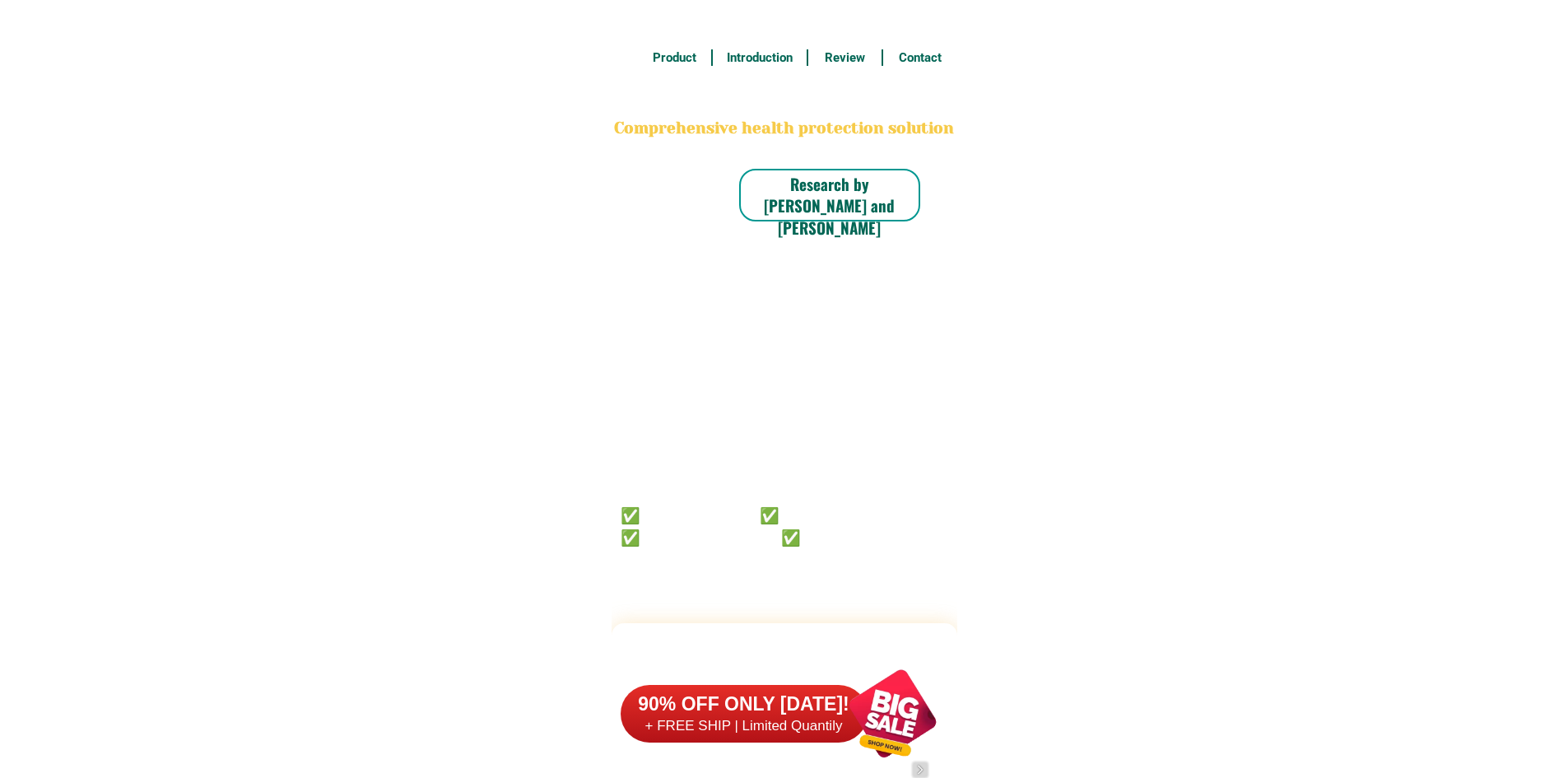
scroll to position [12801, 0]
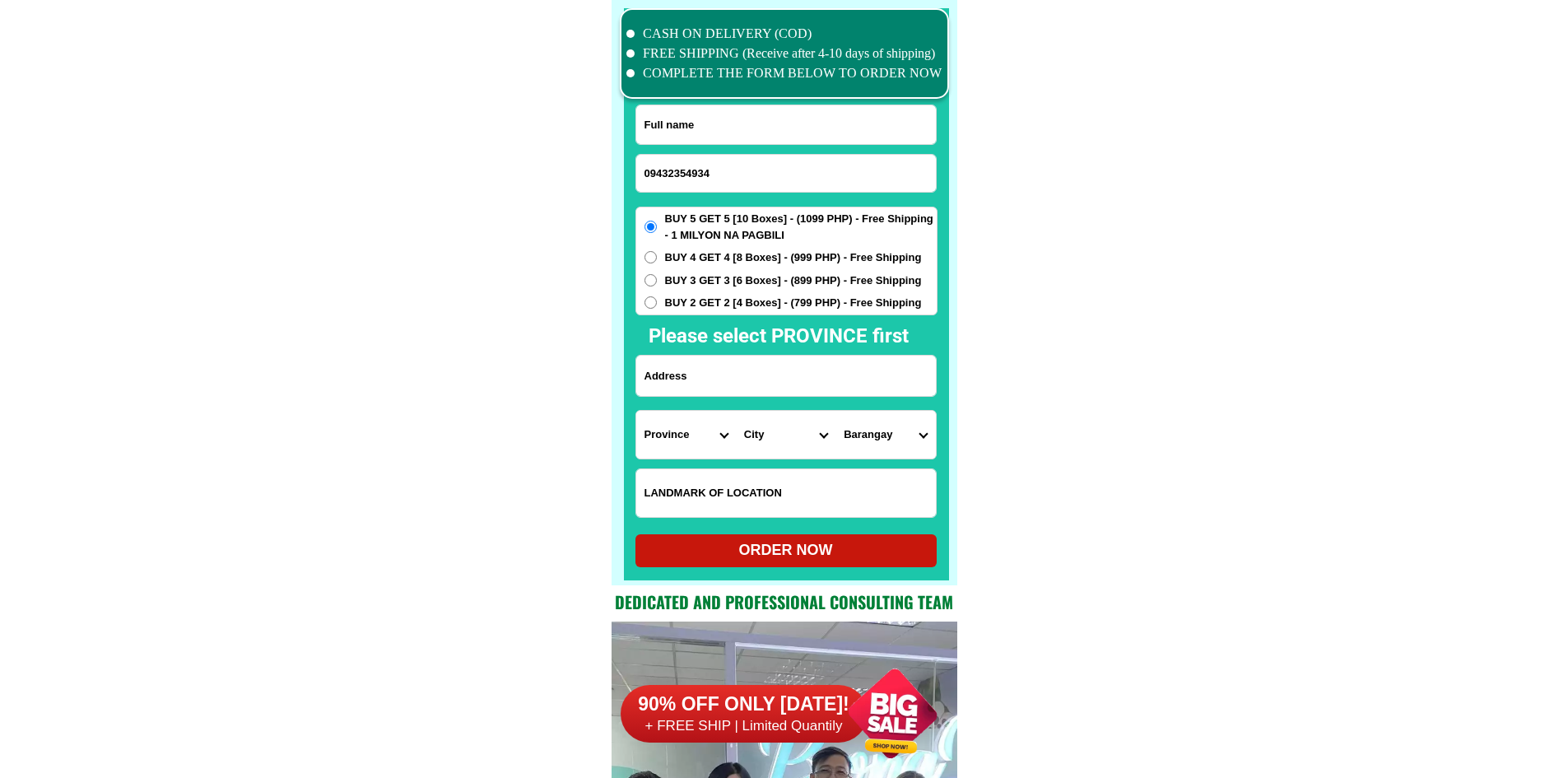
type input "09432354934"
click at [777, 119] on input "Input full_name" at bounding box center [786, 125] width 299 height 39
paste input "Exequiel S Matias Jr."
type input "Exequiel S Matias Jr."
click at [778, 370] on input "Input address" at bounding box center [786, 376] width 299 height 40
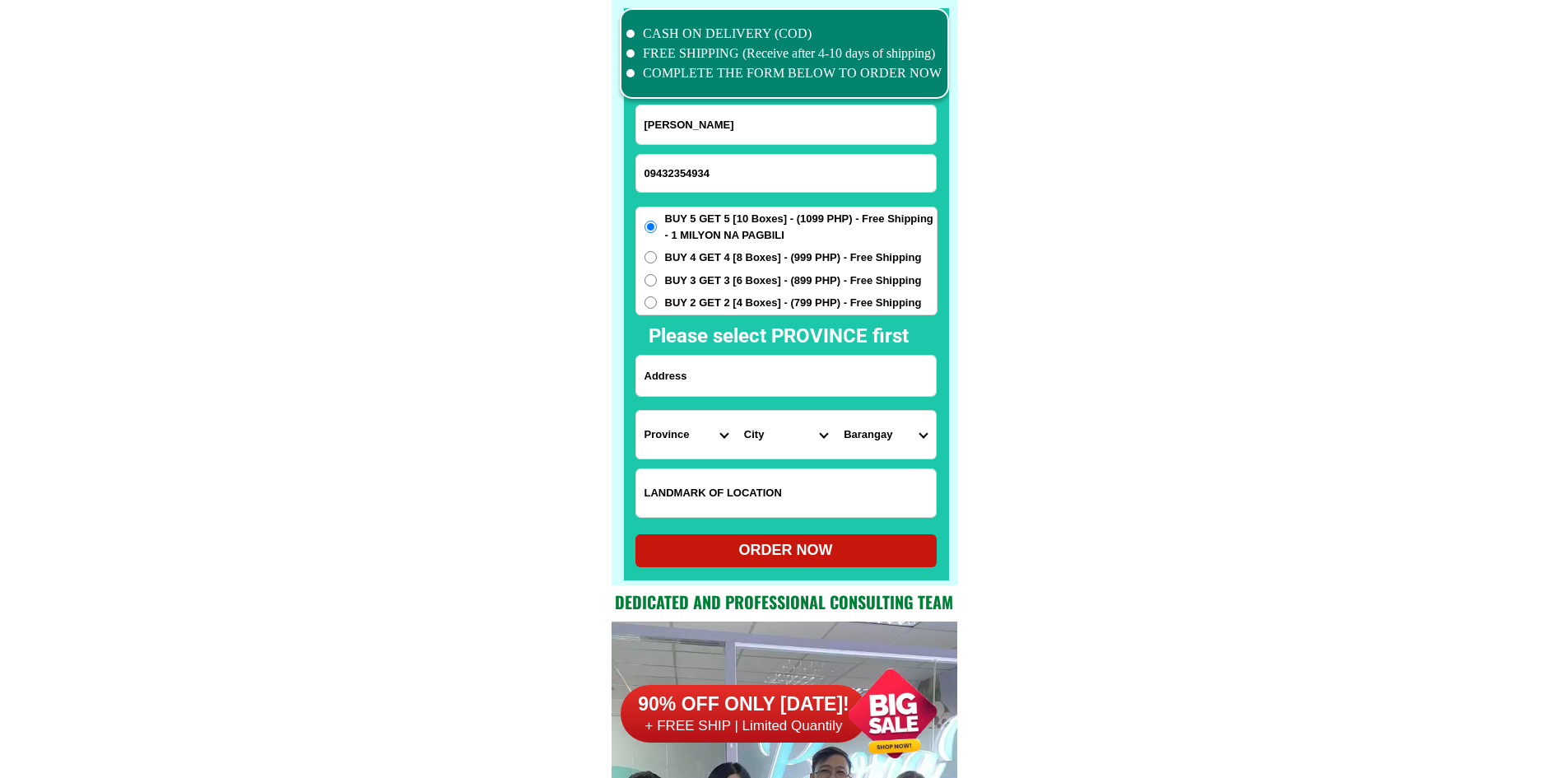
paste input "24 A. CRUZ ST. TANGOS NAVOTAS CITY. MALAPIT SA BARANGAY TANGOS."
type input "24 A. CRUZ ST. TANGOS NAVOTAS CITY. MALAPIT SA BARANGAY TANGOS."
click at [681, 425] on select "Province [GEOGRAPHIC_DATA] [GEOGRAPHIC_DATA][PERSON_NAME][GEOGRAPHIC_DATA][GEOG…" at bounding box center [686, 435] width 99 height 48
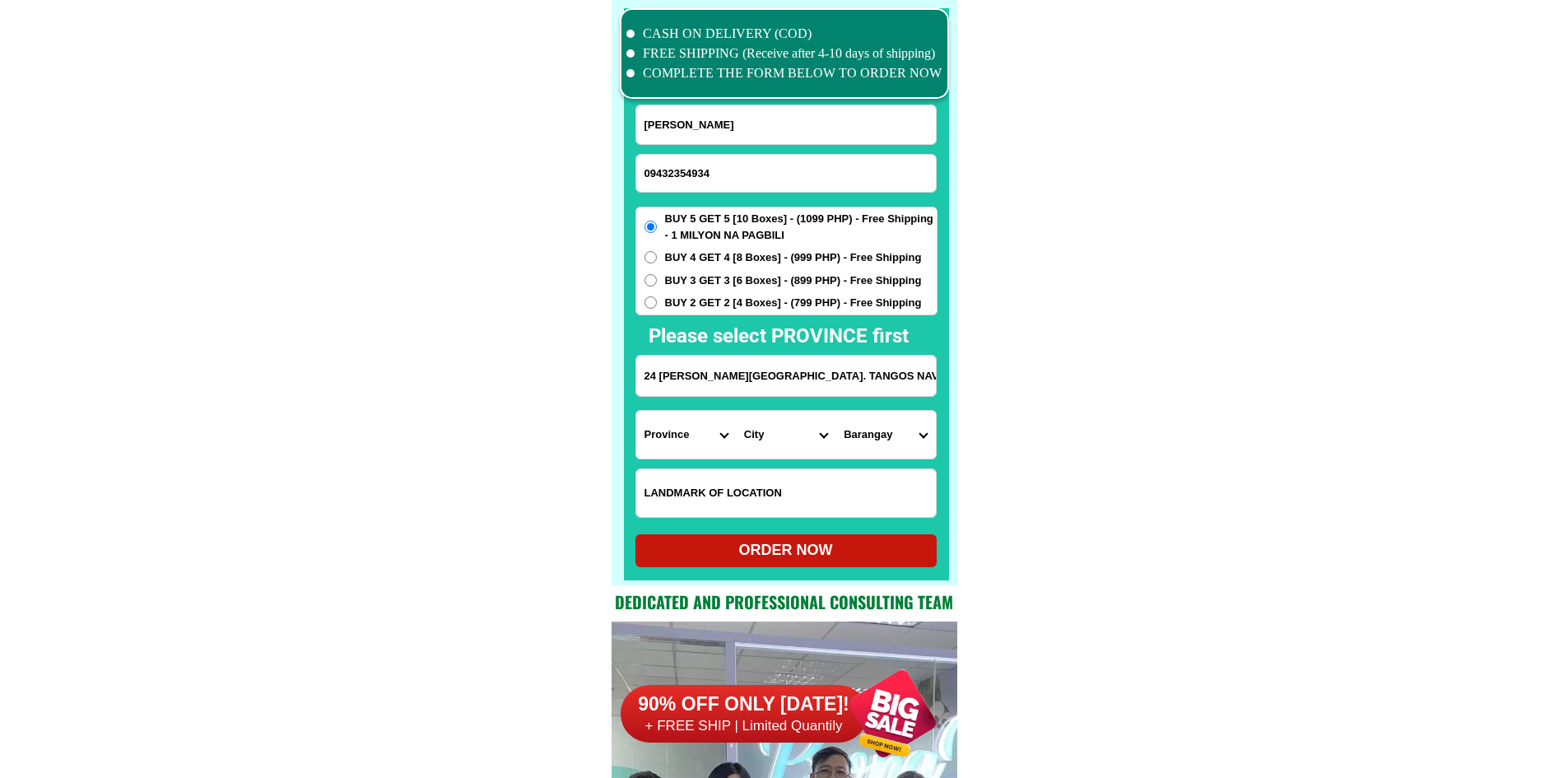
select select "63_219"
click at [764, 439] on select "City Binondo CALOOCAN Ermita Intramuros Las-pinas Makati Malabon-city Malate Ma…" at bounding box center [786, 435] width 99 height 48
select select "63_2199364"
click at [891, 439] on select "Barangay Bagumbayan north Bagumbayan south Bangculasi Daanghari Navotas east Na…" at bounding box center [885, 435] width 99 height 48
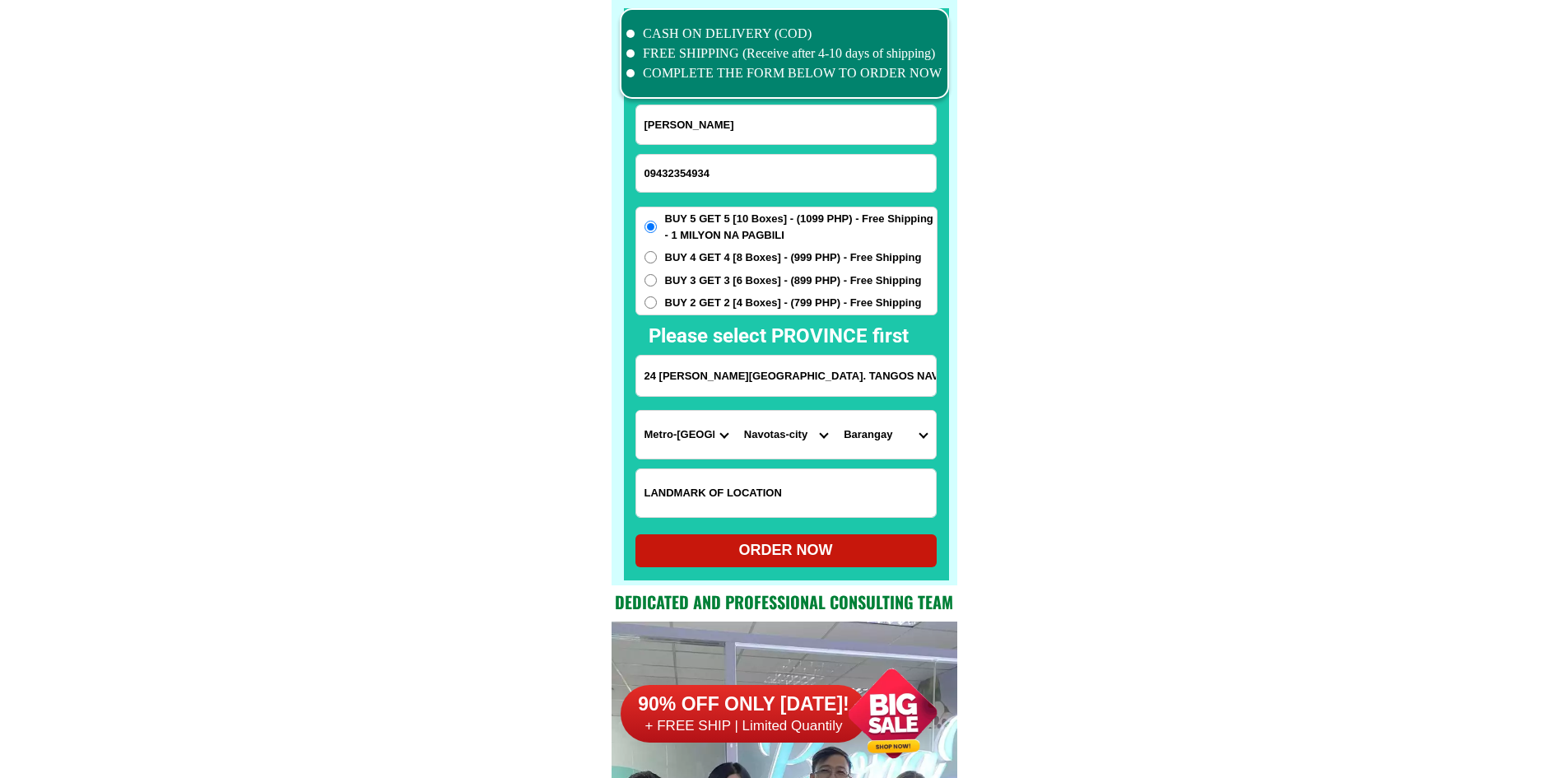
select select "63_21993649746"
drag, startPoint x: 1127, startPoint y: 489, endPoint x: 1073, endPoint y: 504, distance: 56.0
click at [851, 554] on div "ORDER NOW" at bounding box center [786, 550] width 301 height 22
type input "24 A. CRUZ ST. TANGOS NAVOTAS CITY. MALAPIT SA BARANGAY TANGOS."
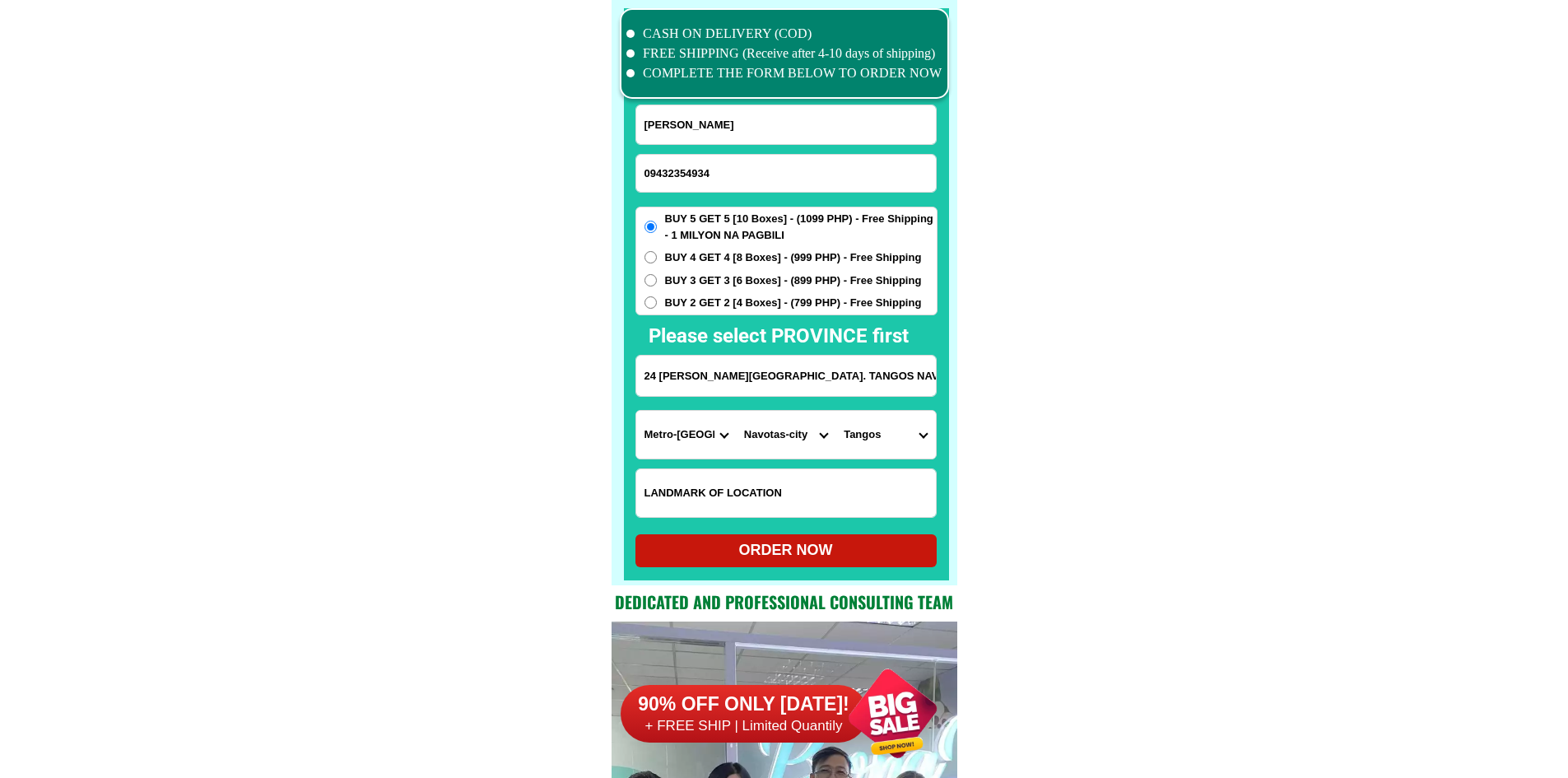
radio input "true"
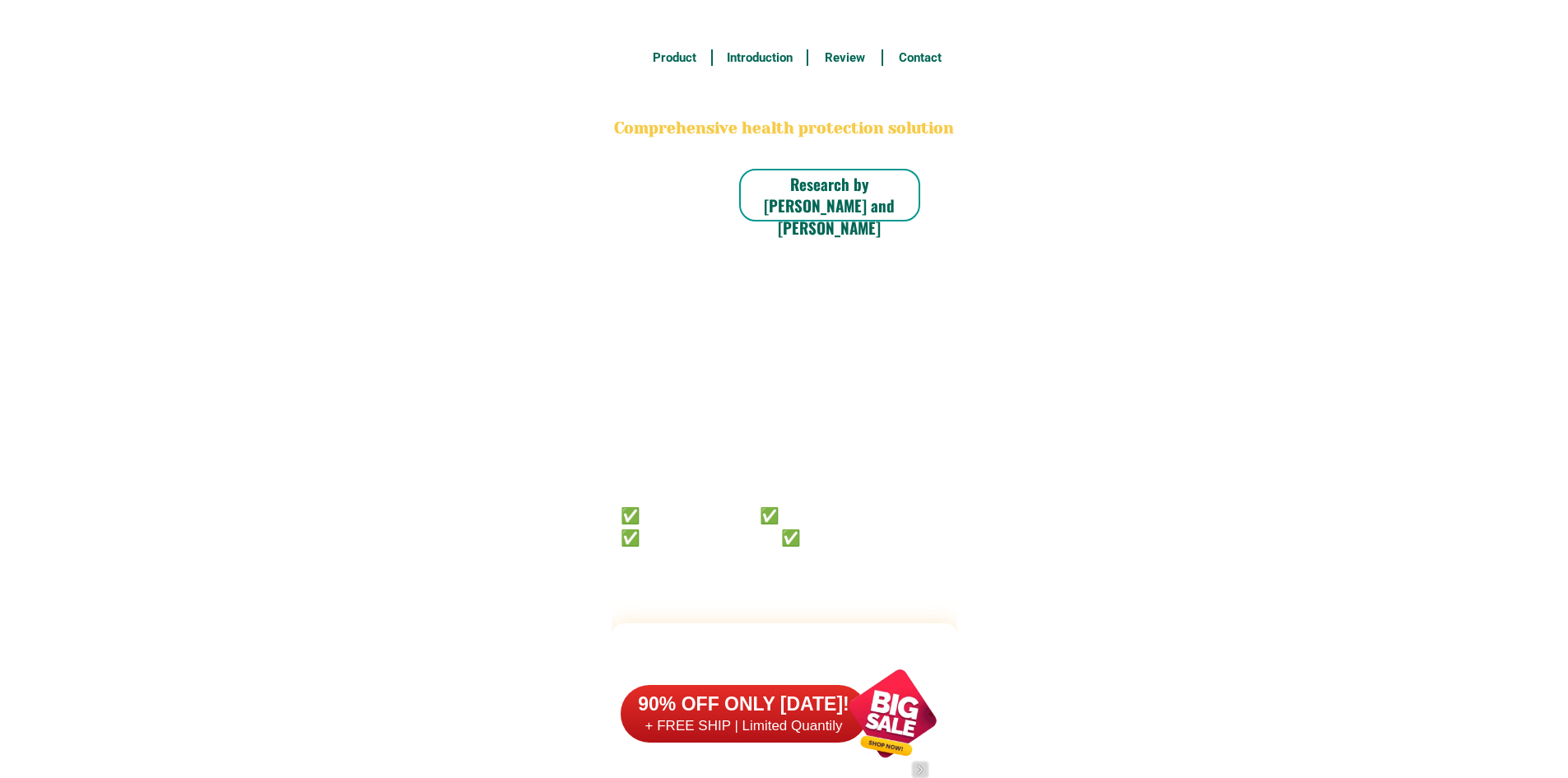
scroll to position [12801, 0]
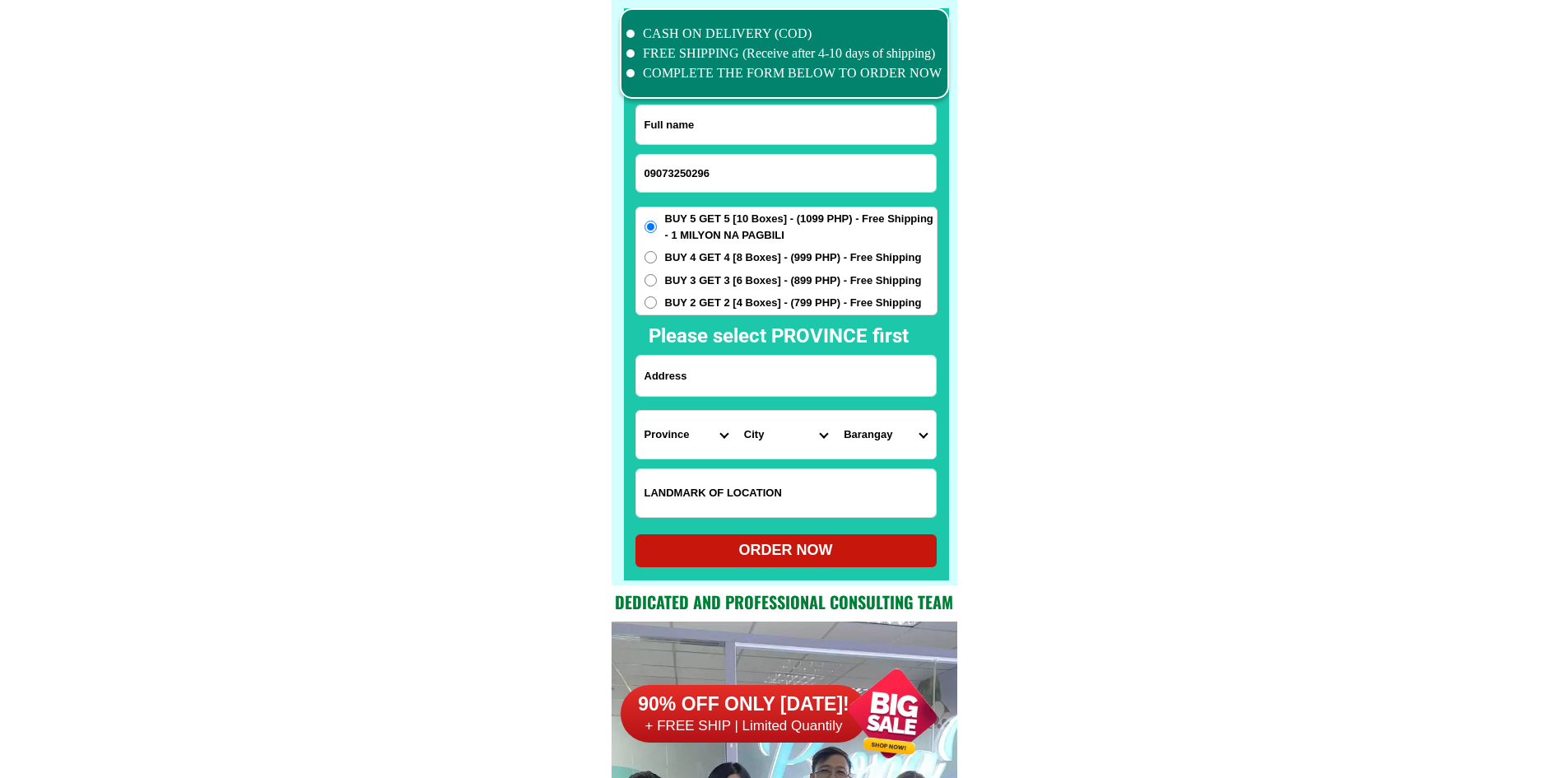
type input "09073250296"
click at [812, 115] on input "Input full_name" at bounding box center [786, 125] width 299 height 39
paste input "Cherryl dolotallas"
type input "Cherryl dolotallas"
click at [789, 388] on input "Input address" at bounding box center [786, 376] width 299 height 40
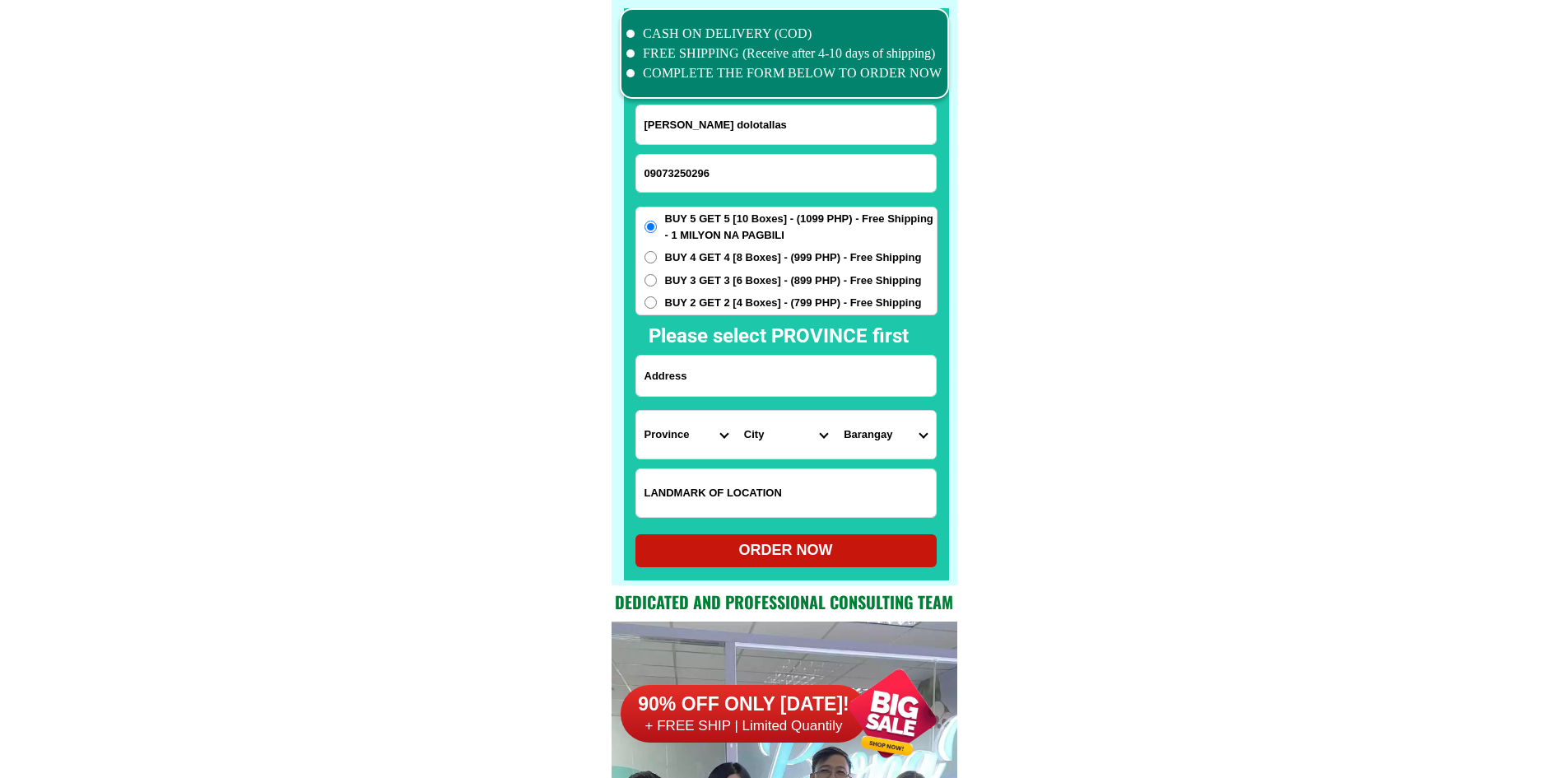
paste input ",purok 2 inas highway, mlang north cotabato,9402"
type input ",purok 2 inas highway, mlang north cotabato,9402"
drag, startPoint x: 643, startPoint y: 452, endPoint x: 641, endPoint y: 441, distance: 11.2
click at [642, 452] on select "Province [GEOGRAPHIC_DATA] [GEOGRAPHIC_DATA][PERSON_NAME][GEOGRAPHIC_DATA][GEOG…" at bounding box center [686, 435] width 99 height 48
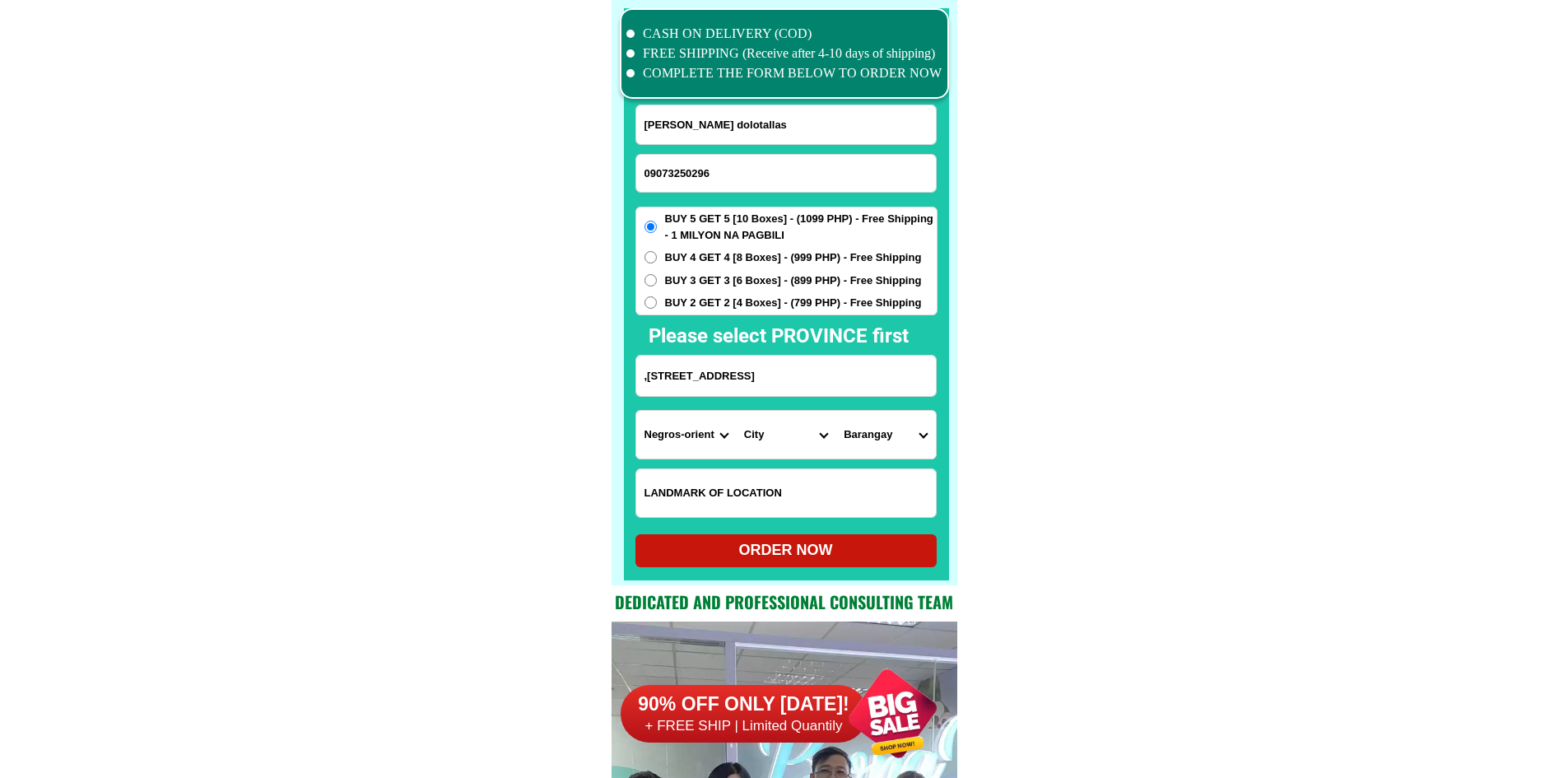
click at [718, 440] on select "Province [GEOGRAPHIC_DATA] [GEOGRAPHIC_DATA][PERSON_NAME][GEOGRAPHIC_DATA][GEOG…" at bounding box center [686, 435] width 99 height 48
select select "63_170"
click at [637, 411] on select "Province [GEOGRAPHIC_DATA] [GEOGRAPHIC_DATA][PERSON_NAME][GEOGRAPHIC_DATA][GEOG…" at bounding box center [686, 435] width 99 height 48
click at [778, 434] on select "City Alamada Aleosan Antipas Arakan Banisilan Cotabato-city Kabacan Kidapawan-c…" at bounding box center [786, 435] width 99 height 48
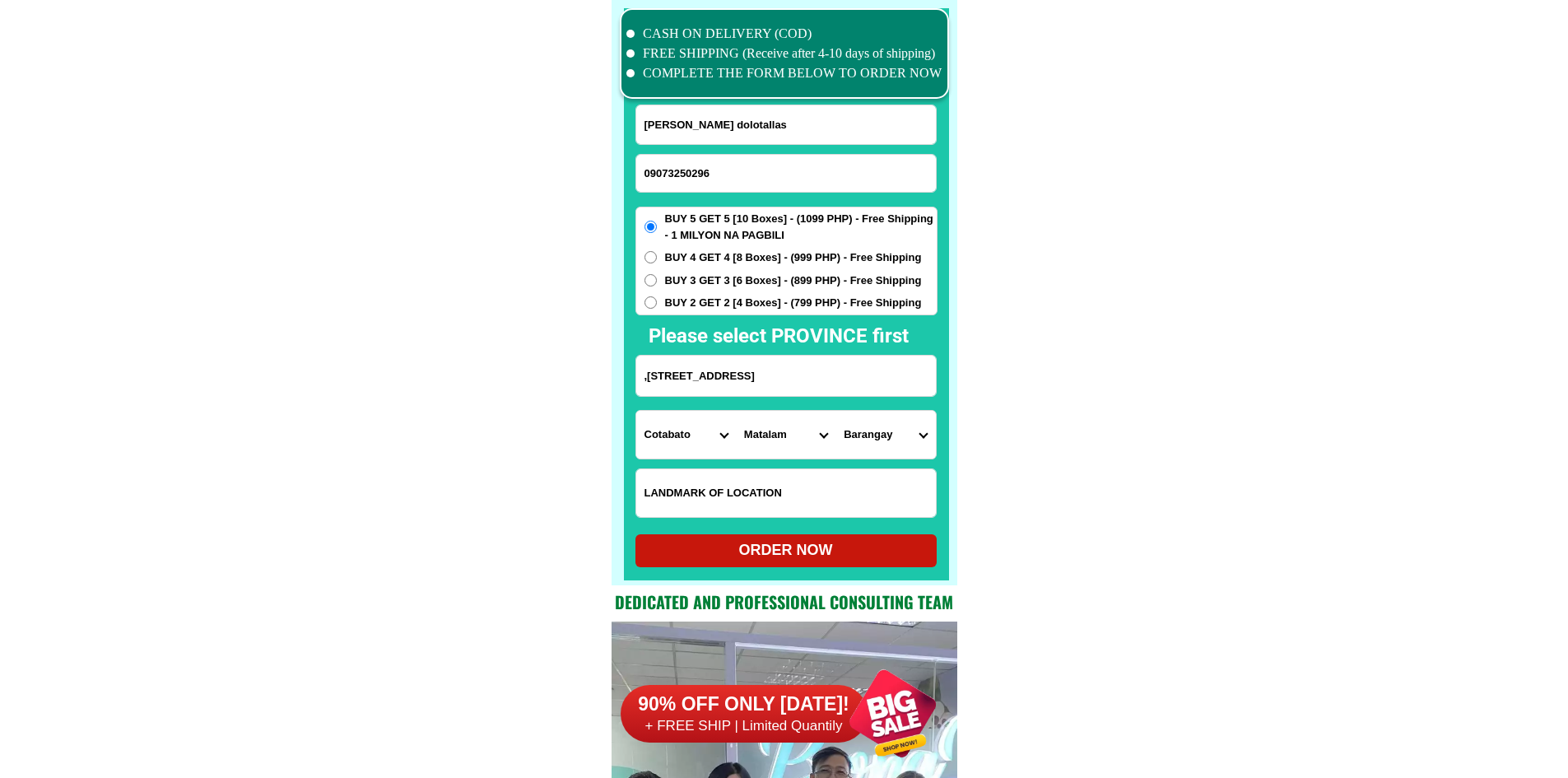
click at [736, 411] on select "City Alamada Aleosan Antipas Arakan Banisilan Cotabato-city Kabacan Kidapawan-c…" at bounding box center [786, 435] width 99 height 48
click at [743, 439] on select "City Alamada Aleosan Antipas Arakan Banisilan Cotabato-city Kabacan Kidapawan-c…" at bounding box center [786, 435] width 99 height 48
click at [893, 439] on select "Barangay Arakan Bangbang Bato Central malamote Dalapitan Estado Ilian Kabulacan…" at bounding box center [885, 435] width 99 height 48
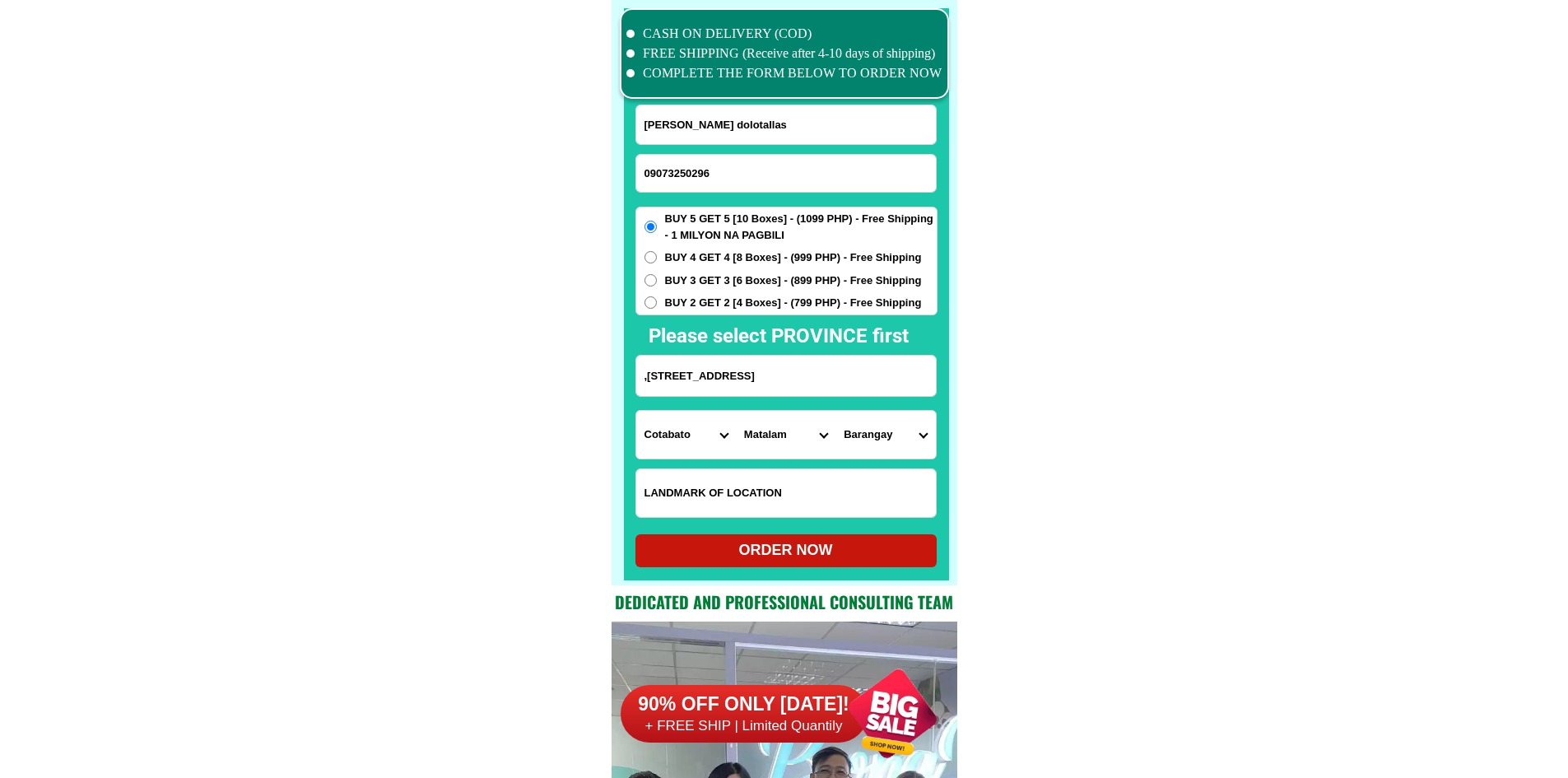
click at [893, 439] on select "Barangay Arakan Bangbang Bato Central malamote Dalapitan Estado Ilian Kabulacan…" at bounding box center [885, 435] width 99 height 48
click at [773, 428] on select "City Alamada Aleosan Antipas Arakan Banisilan Cotabato-city Kabacan Kidapawan-c…" at bounding box center [786, 435] width 99 height 48
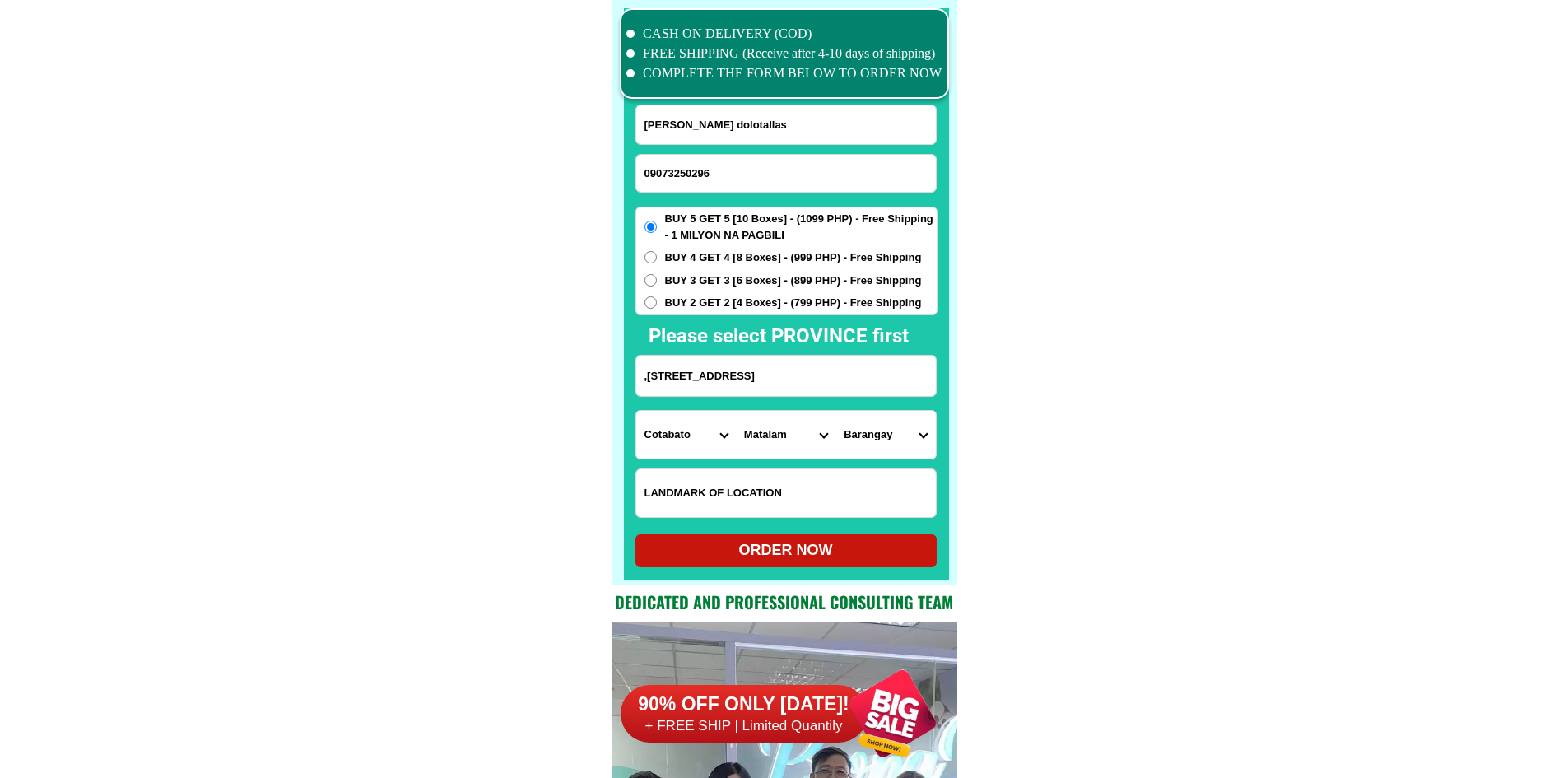
select select "63_170100"
drag, startPoint x: 1073, startPoint y: 456, endPoint x: 1044, endPoint y: 456, distance: 29.0
click at [907, 441] on select "Barangay Bagontapay Bialong Buayan Calunasan Dalipe Dugong Dungo-an Gaunan Inas…" at bounding box center [885, 435] width 99 height 48
select select "63_170100038"
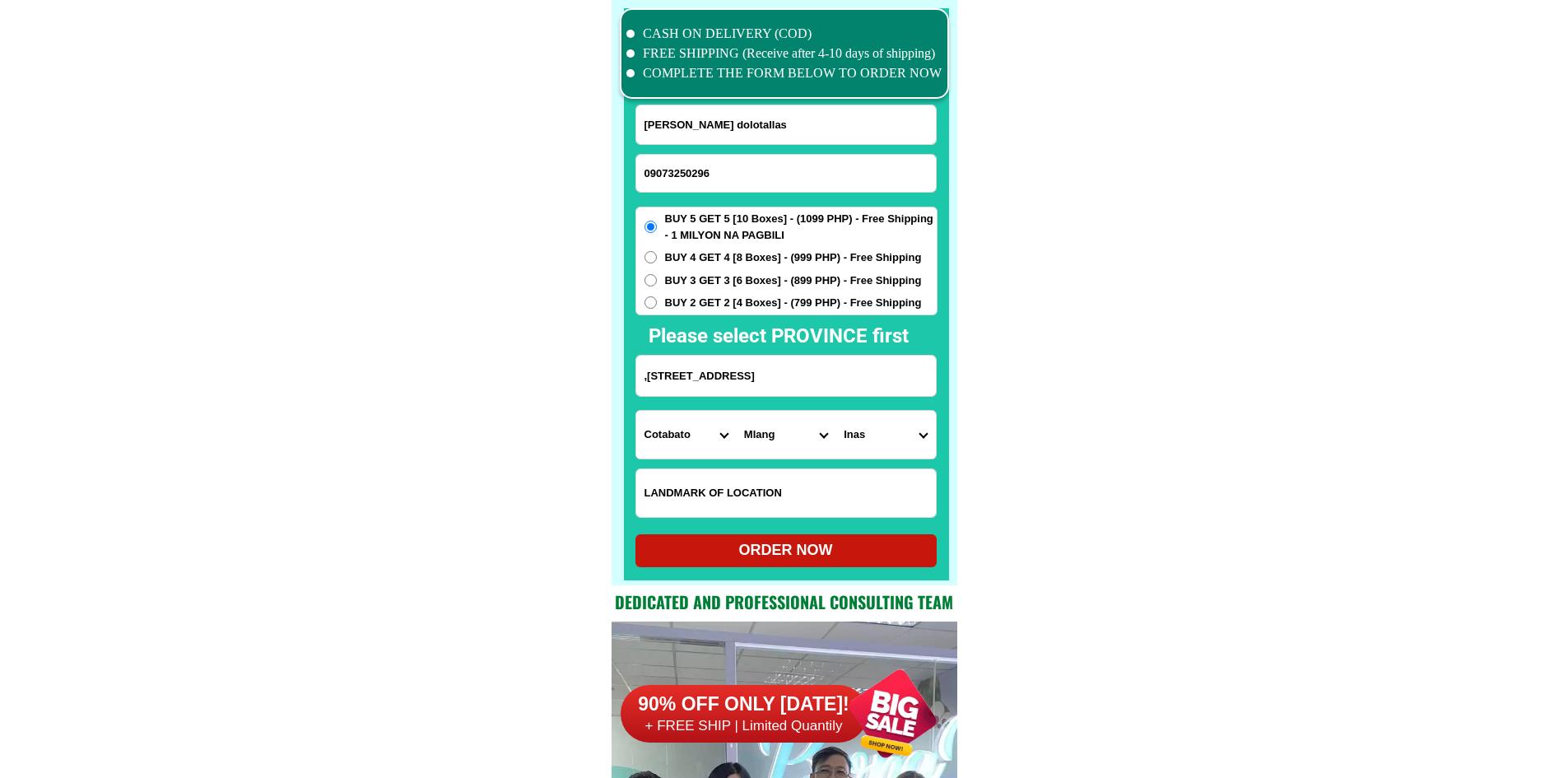
click at [835, 411] on select "Barangay Bagontapay Bialong Buayan Calunasan Dalipe Dugong Dungo-an Gaunan Inas…" at bounding box center [885, 435] width 99 height 48
click at [786, 548] on div "ORDER NOW" at bounding box center [786, 550] width 301 height 22
type input "Cherryl dolotallas"
radio input "true"
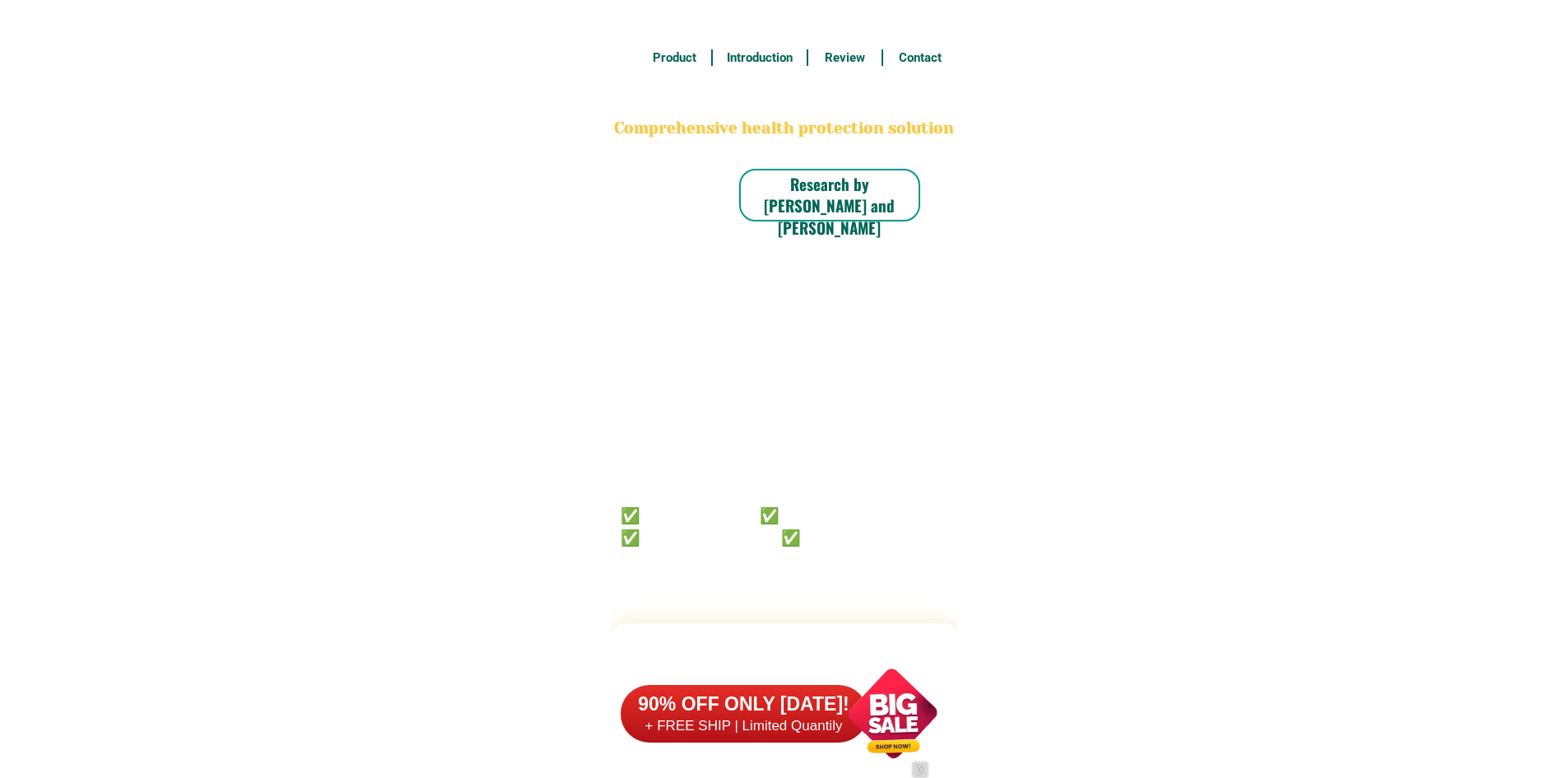
scroll to position [12801, 0]
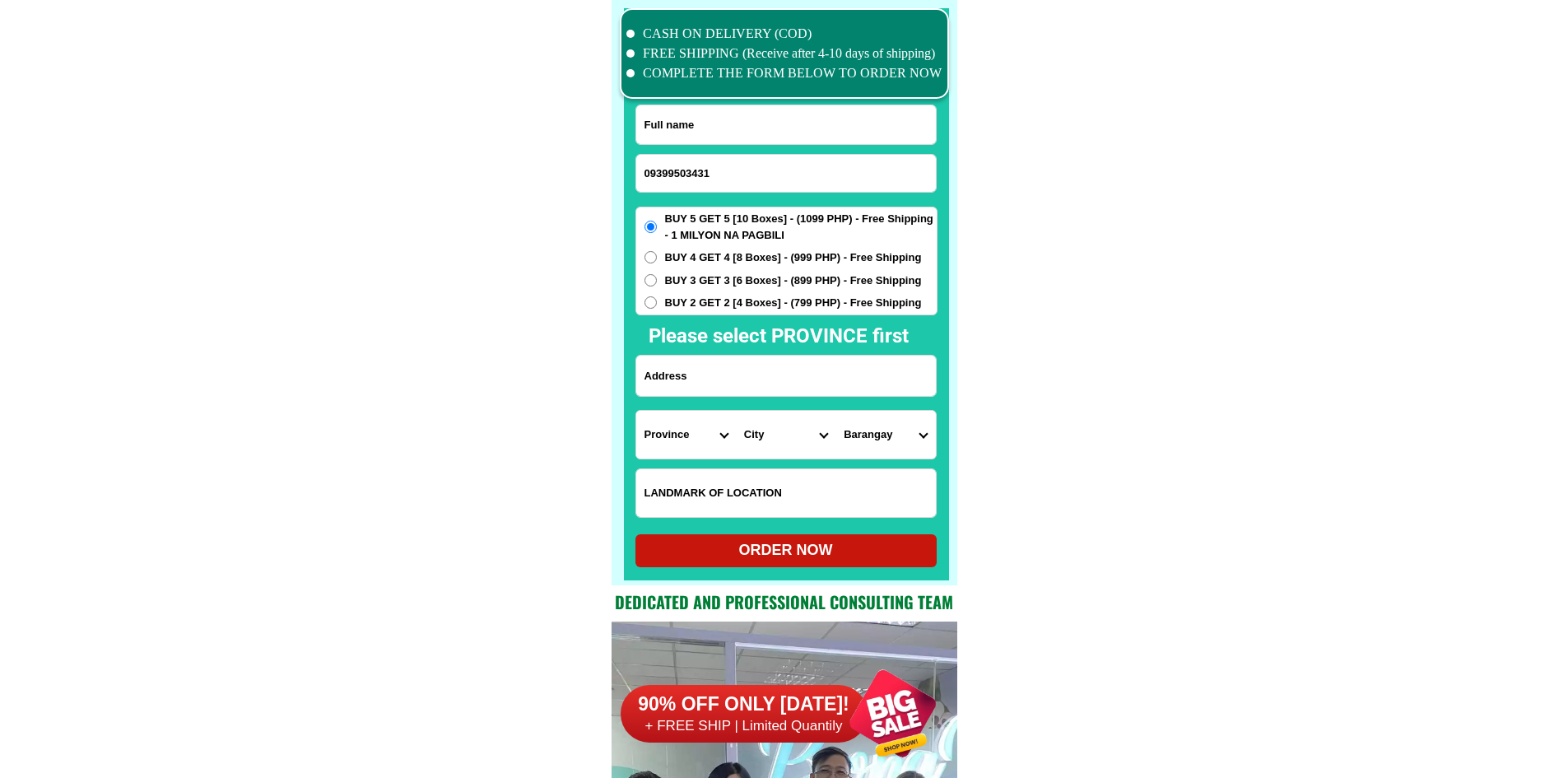
type input "09399503431"
click at [777, 138] on input "Input full_name" at bounding box center [786, 125] width 299 height 39
paste input "[PERSON_NAME]"
type input "[PERSON_NAME]"
click at [774, 374] on input "Input address" at bounding box center [786, 376] width 299 height 40
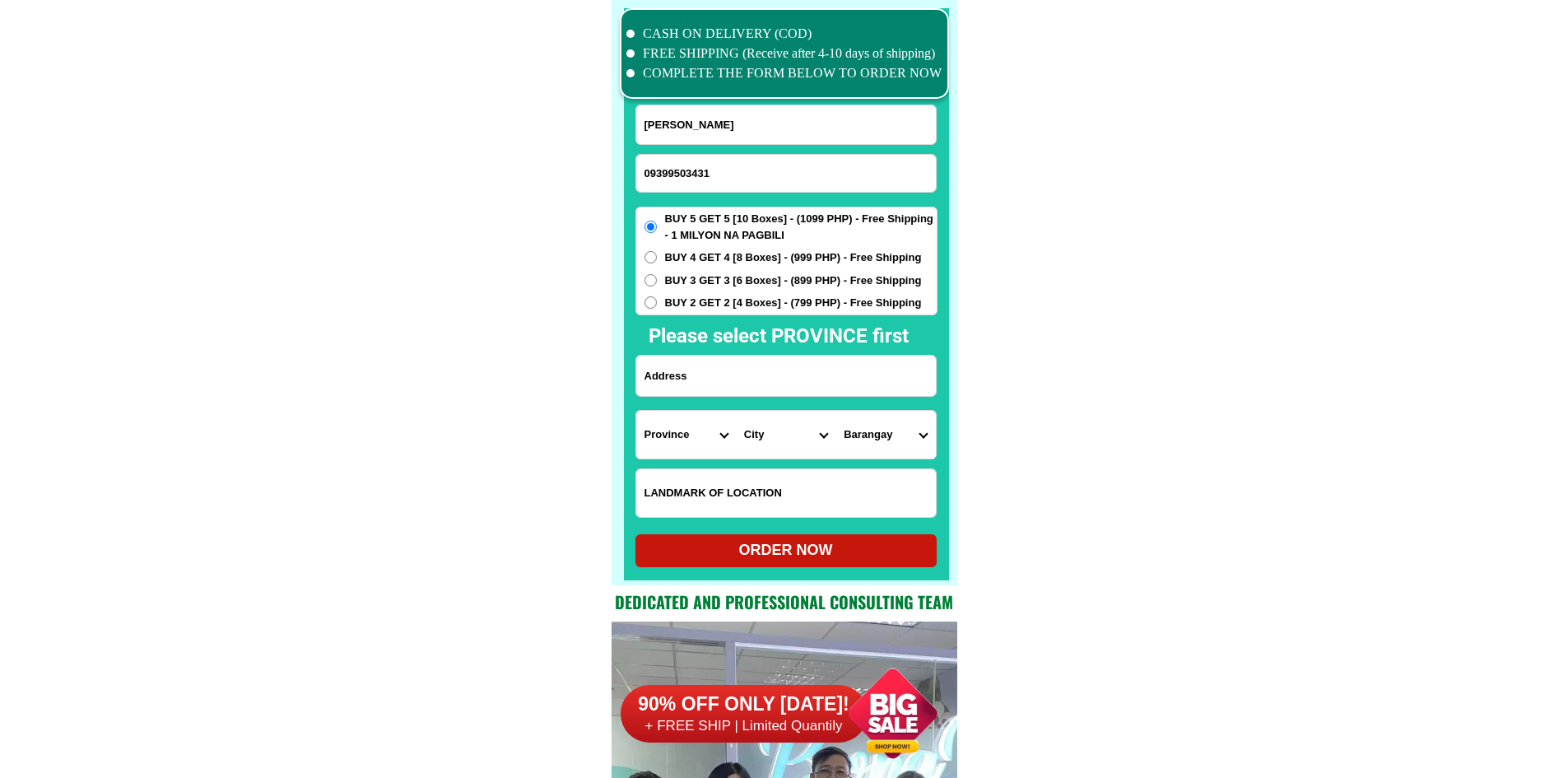
paste input "[STREET_ADDRESS] [GEOGRAPHIC_DATA]"
type input "[STREET_ADDRESS] [GEOGRAPHIC_DATA]"
click at [666, 428] on select "Province [GEOGRAPHIC_DATA] [GEOGRAPHIC_DATA][PERSON_NAME][GEOGRAPHIC_DATA][GEOG…" at bounding box center [686, 435] width 99 height 48
select select "63_108"
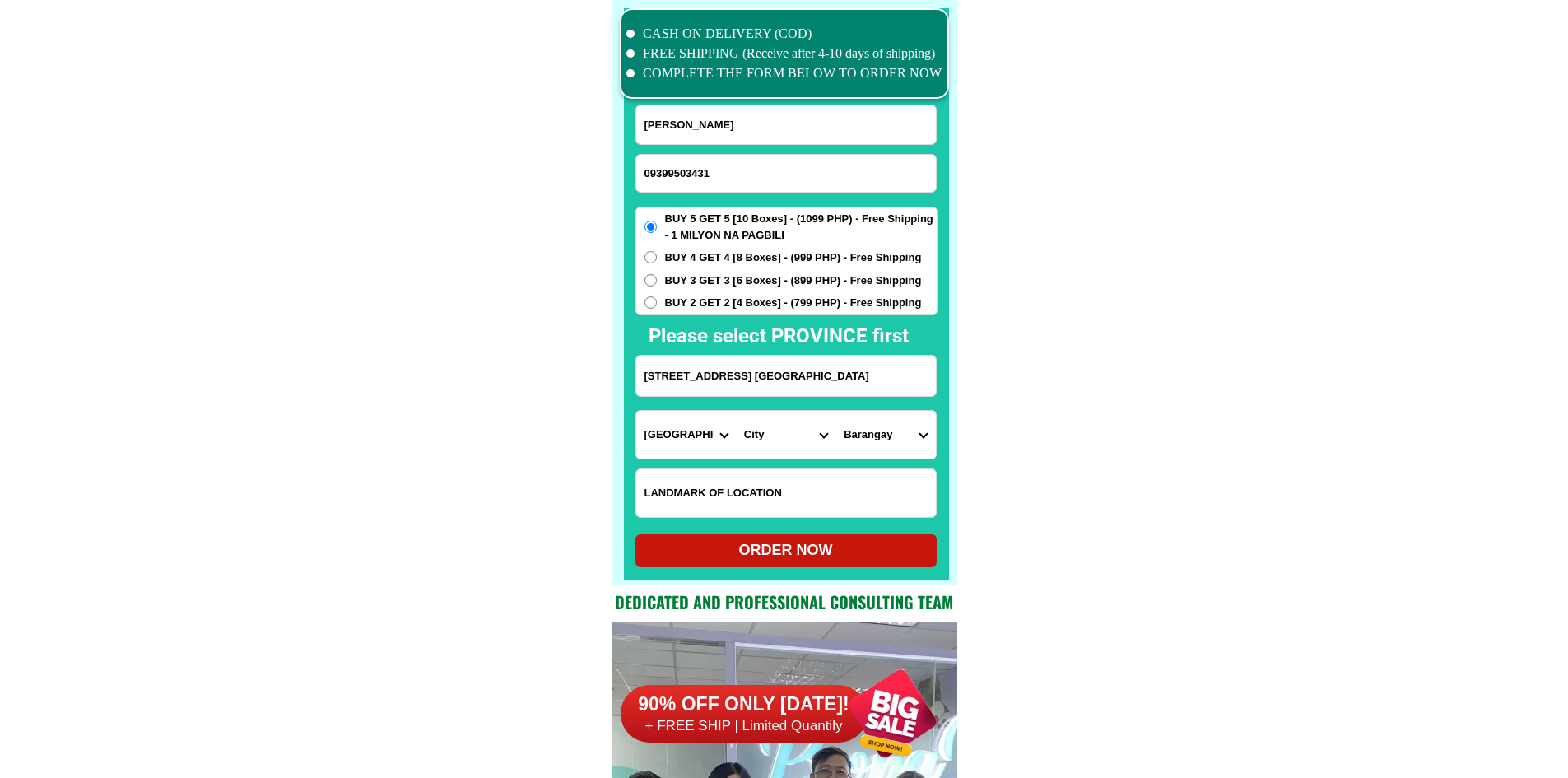
click at [750, 439] on select "City" at bounding box center [786, 435] width 99 height 48
select select "63_1085124"
click at [911, 449] on select "[GEOGRAPHIC_DATA] As-is [GEOGRAPHIC_DATA] Baguilawa Balayong Barangay i (pob.) …" at bounding box center [885, 435] width 99 height 48
click at [742, 365] on input "[STREET_ADDRESS] [GEOGRAPHIC_DATA]" at bounding box center [786, 376] width 299 height 40
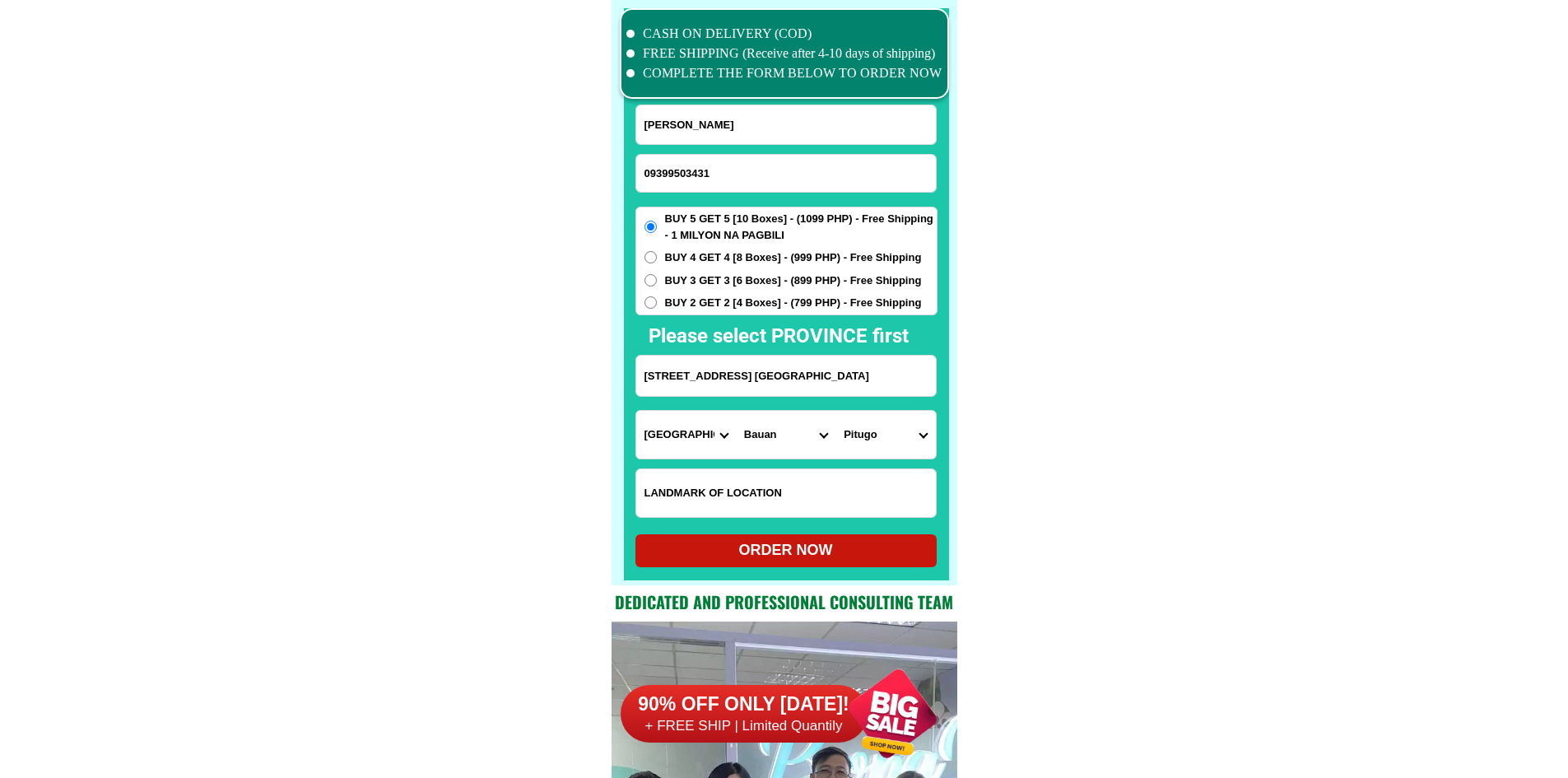
click at [742, 365] on input "[STREET_ADDRESS] [GEOGRAPHIC_DATA]" at bounding box center [786, 376] width 299 height 40
click at [896, 449] on select "[GEOGRAPHIC_DATA] As-is [GEOGRAPHIC_DATA] Baguilawa Balayong Barangay i (pob.) …" at bounding box center [885, 435] width 99 height 48
click at [891, 433] on select "[GEOGRAPHIC_DATA] As-is [GEOGRAPHIC_DATA] Baguilawa Balayong Barangay i (pob.) …" at bounding box center [885, 435] width 99 height 48
select select "63_10851247552"
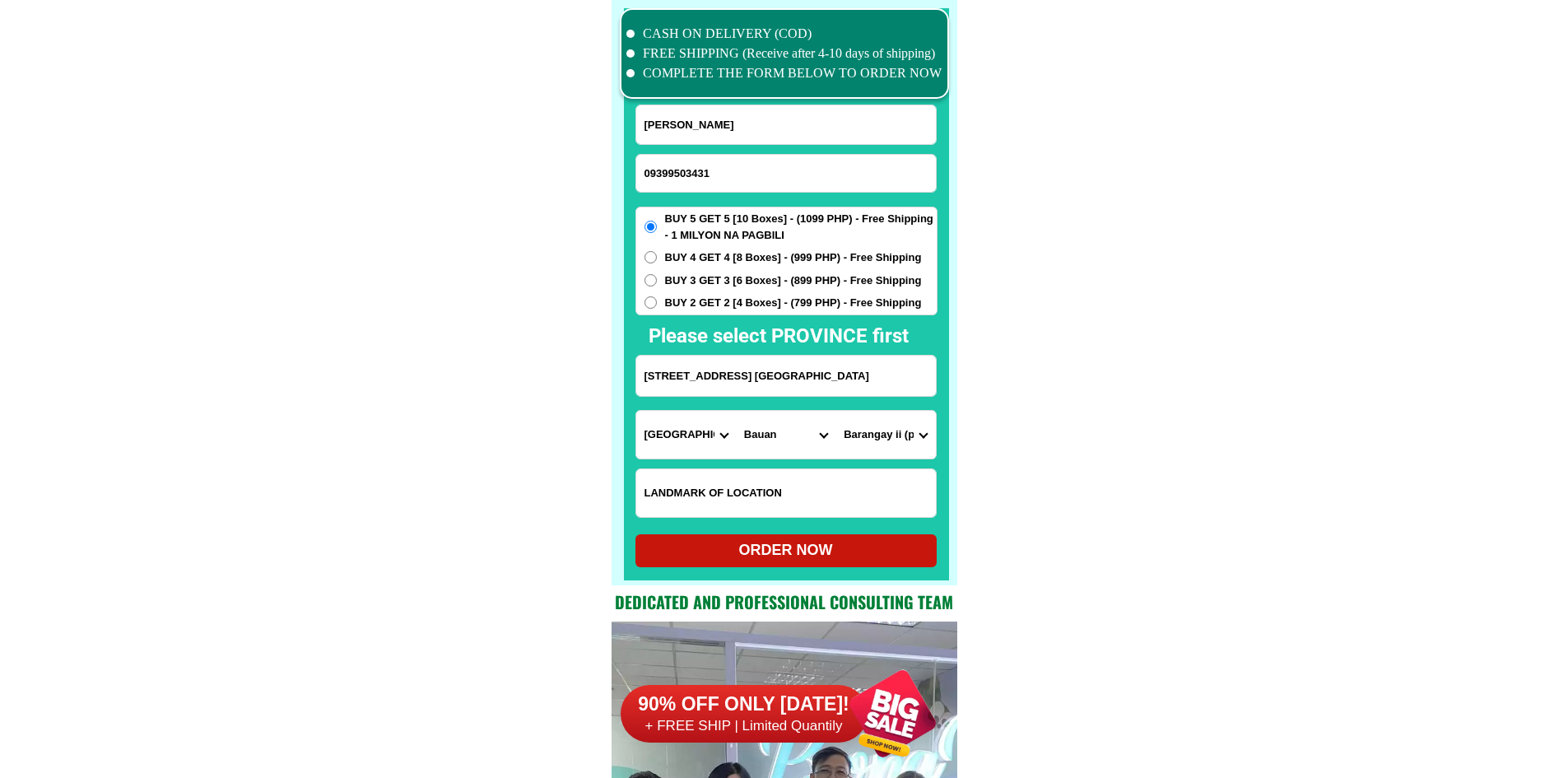
click at [849, 555] on div "ORDER NOW" at bounding box center [786, 550] width 301 height 22
radio input "true"
